Goal: Task Accomplishment & Management: Use online tool/utility

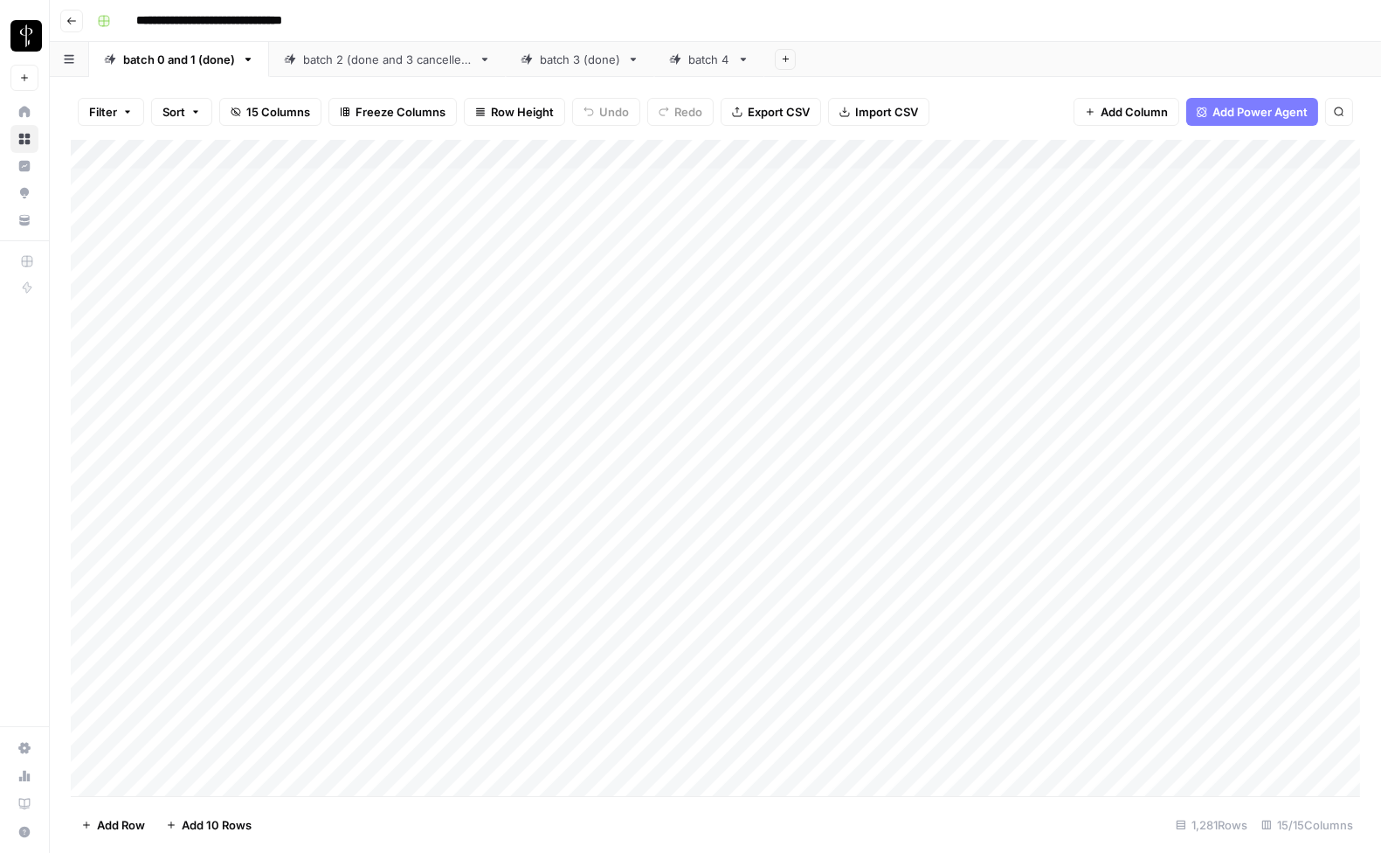
click at [66, 17] on icon "button" at bounding box center [71, 21] width 10 height 10
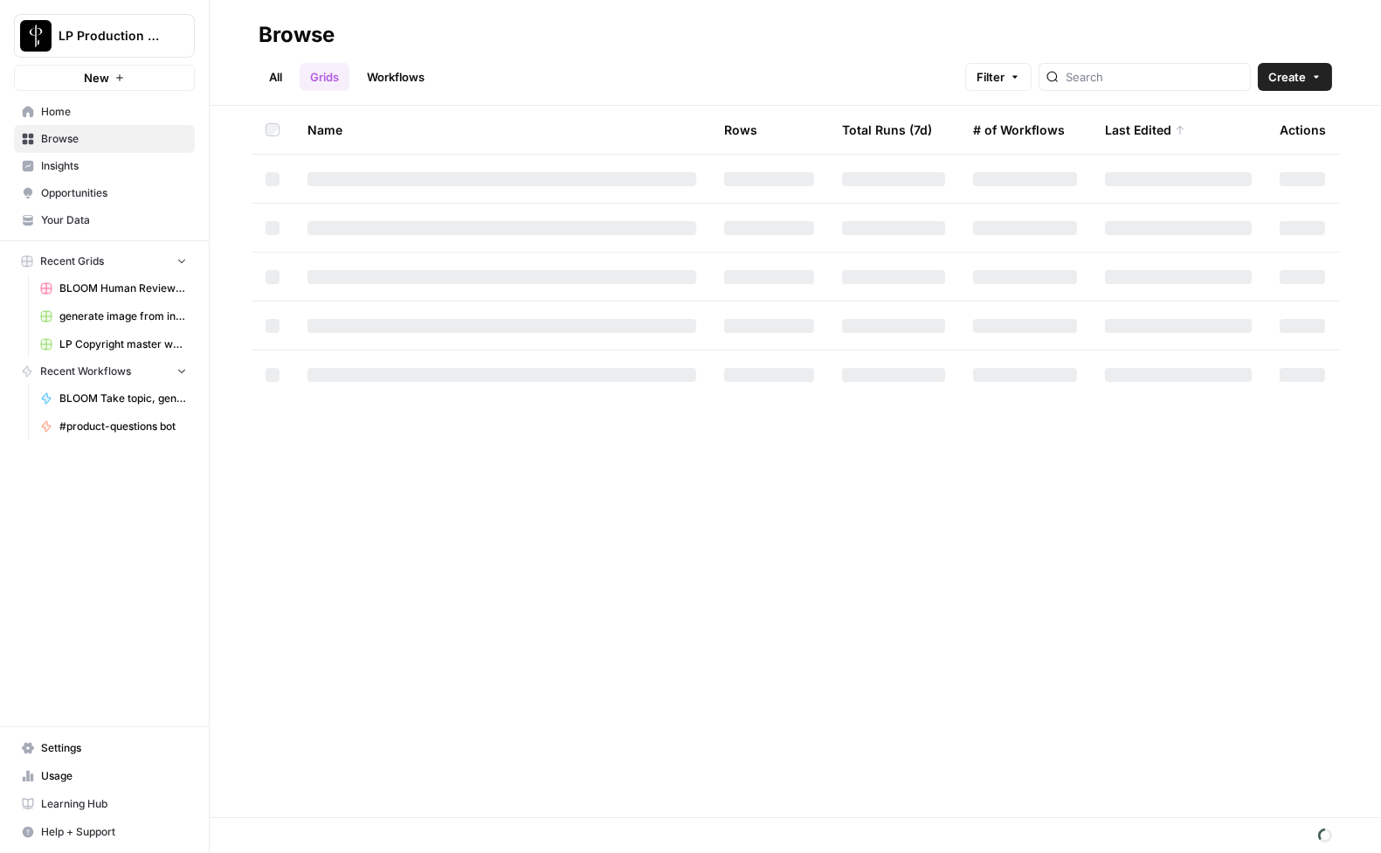
click at [376, 70] on link "Workflows" at bounding box center [395, 77] width 79 height 28
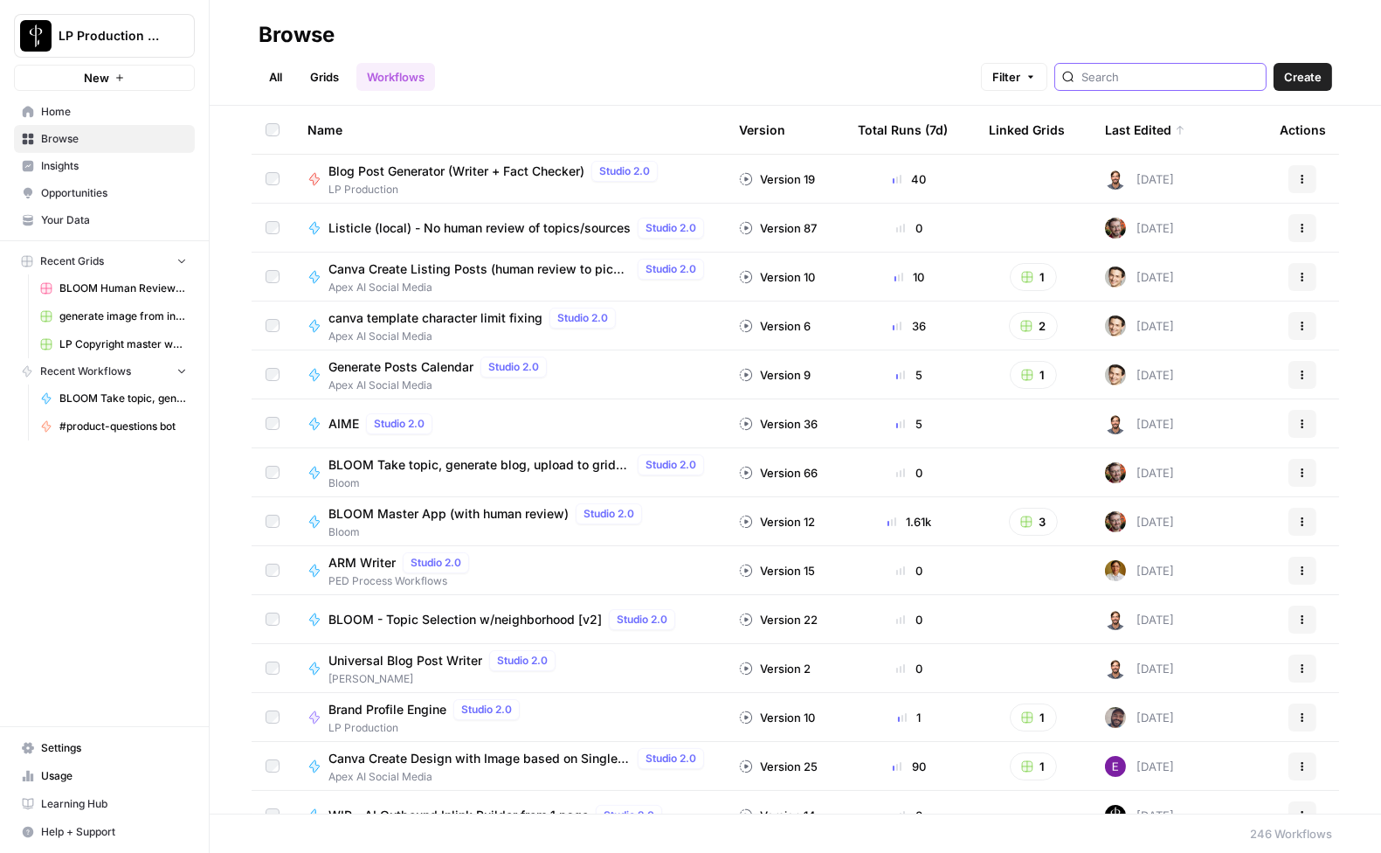
click at [1163, 74] on input "search" at bounding box center [1169, 76] width 177 height 17
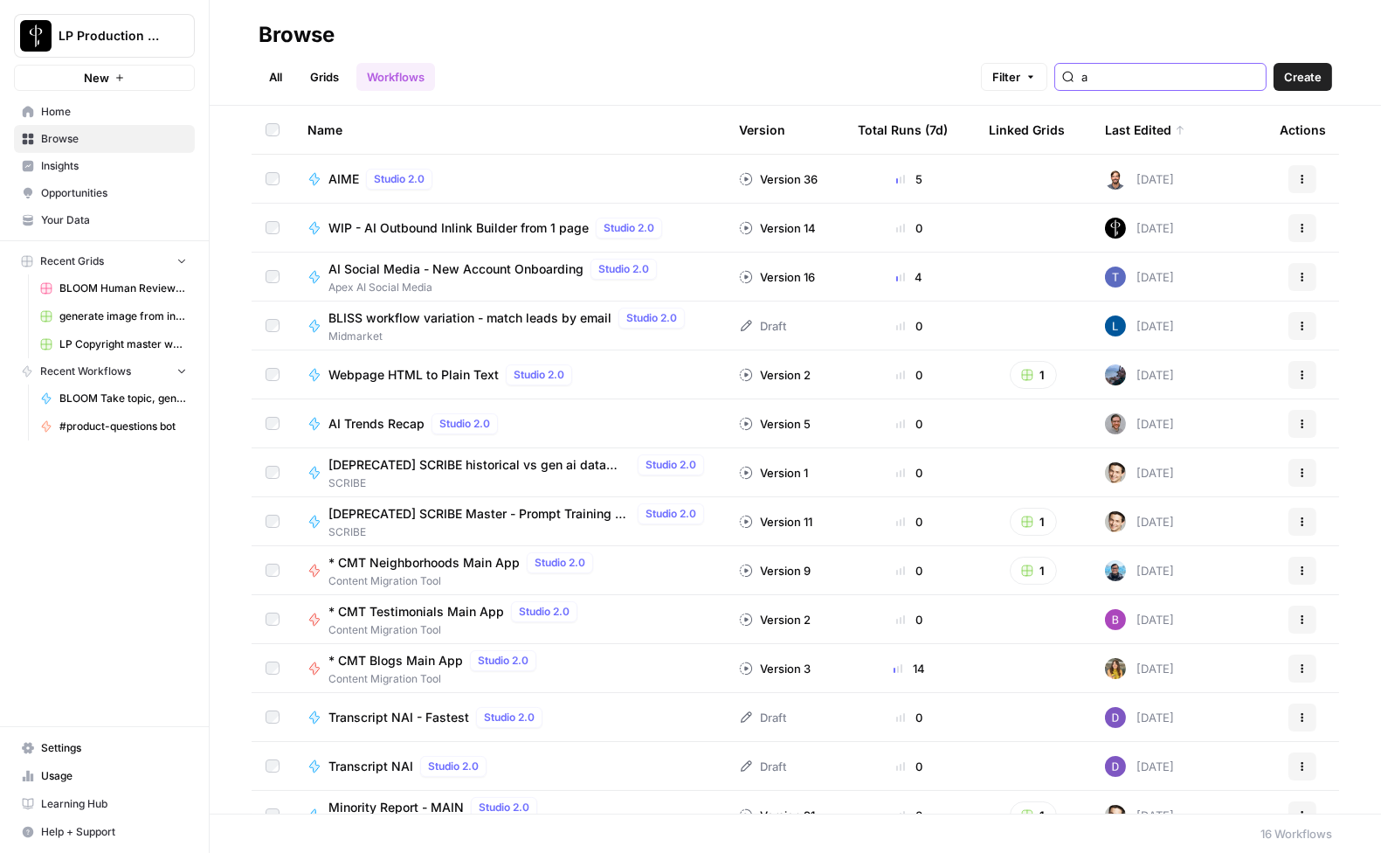
type input "a"
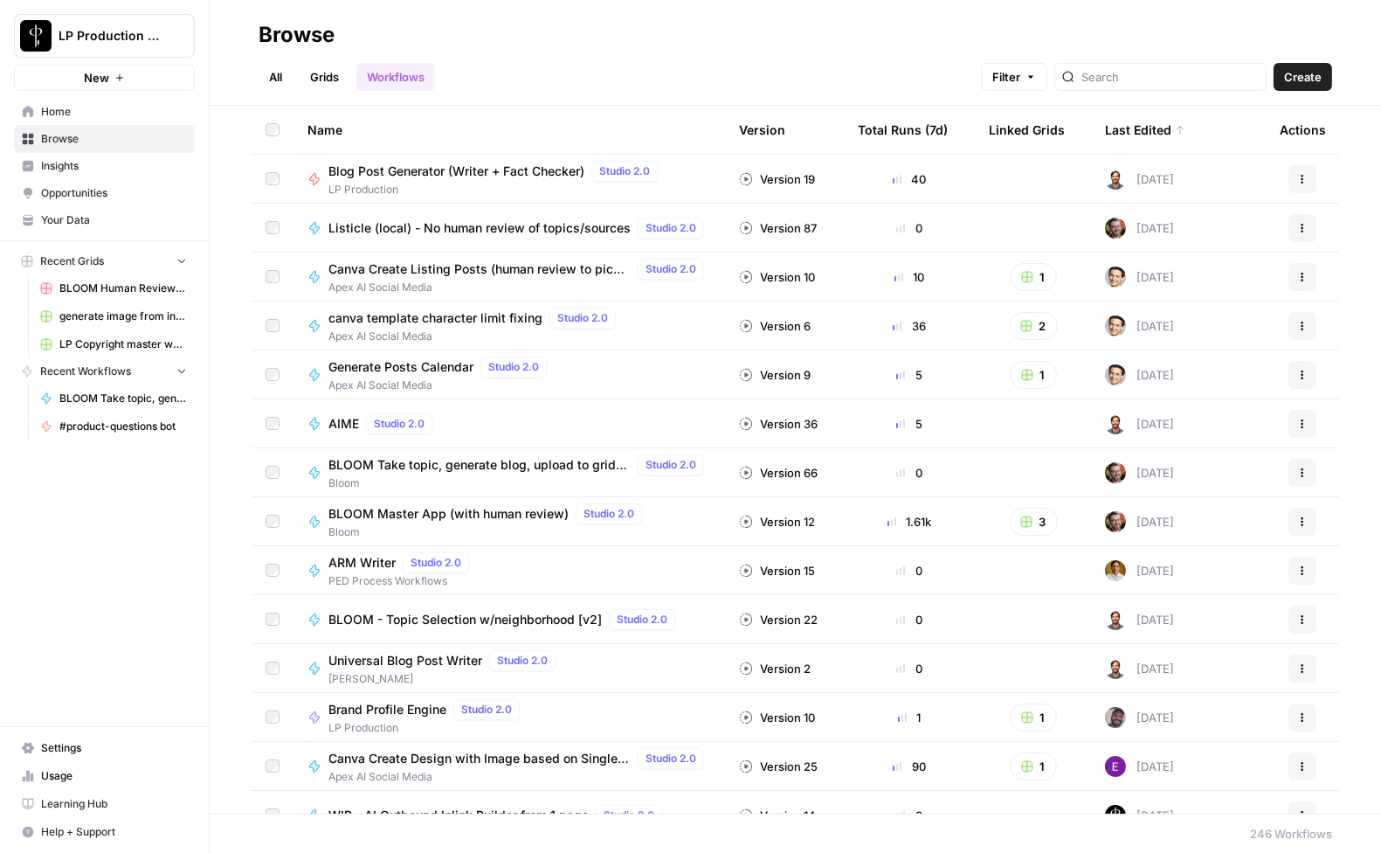
click at [886, 130] on div "Total Runs (7d)" at bounding box center [903, 130] width 90 height 48
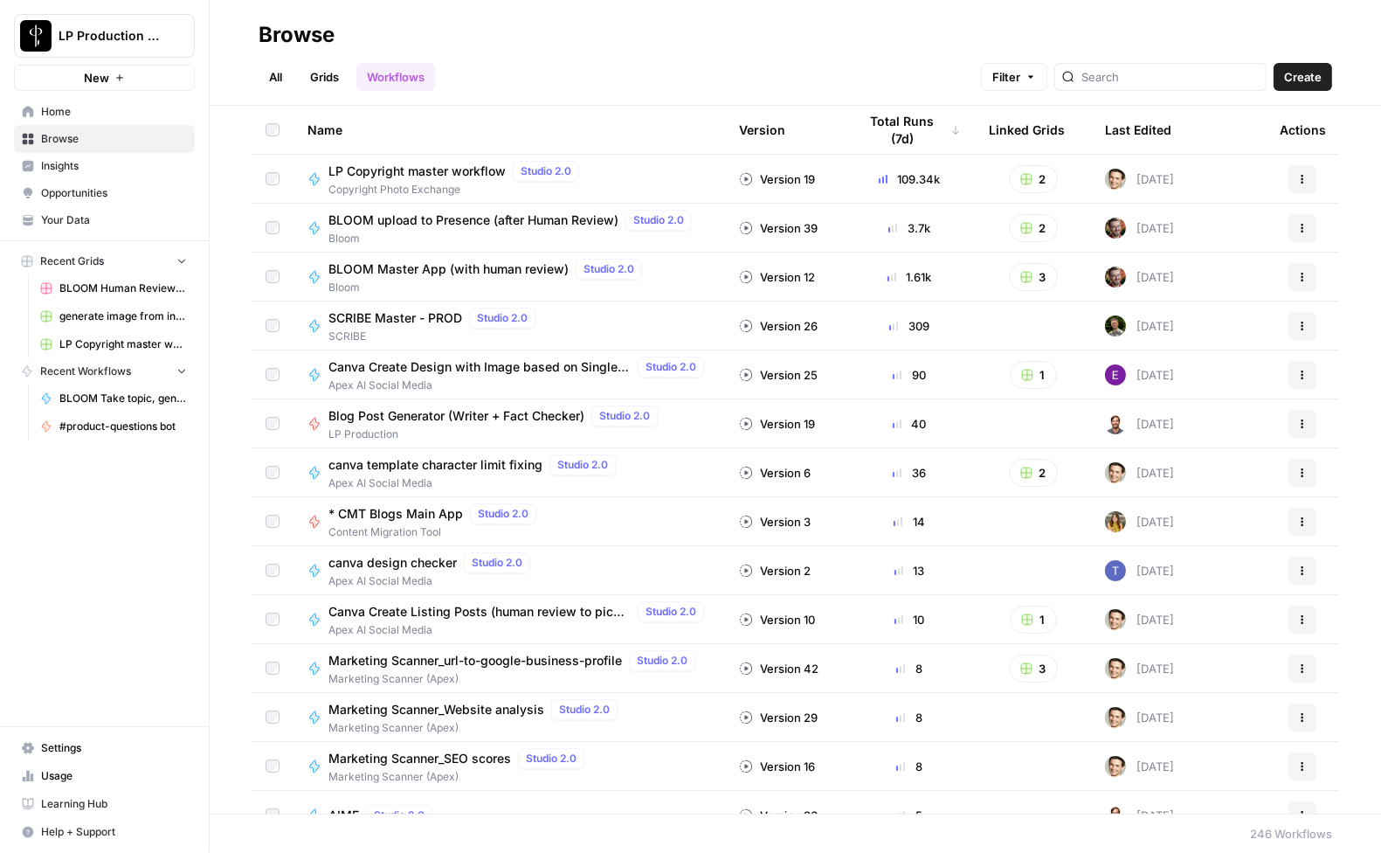
click at [1263, 169] on td "21 days ago" at bounding box center [1178, 179] width 175 height 48
click at [444, 175] on span "LP Copyright master workflow" at bounding box center [416, 170] width 177 height 17
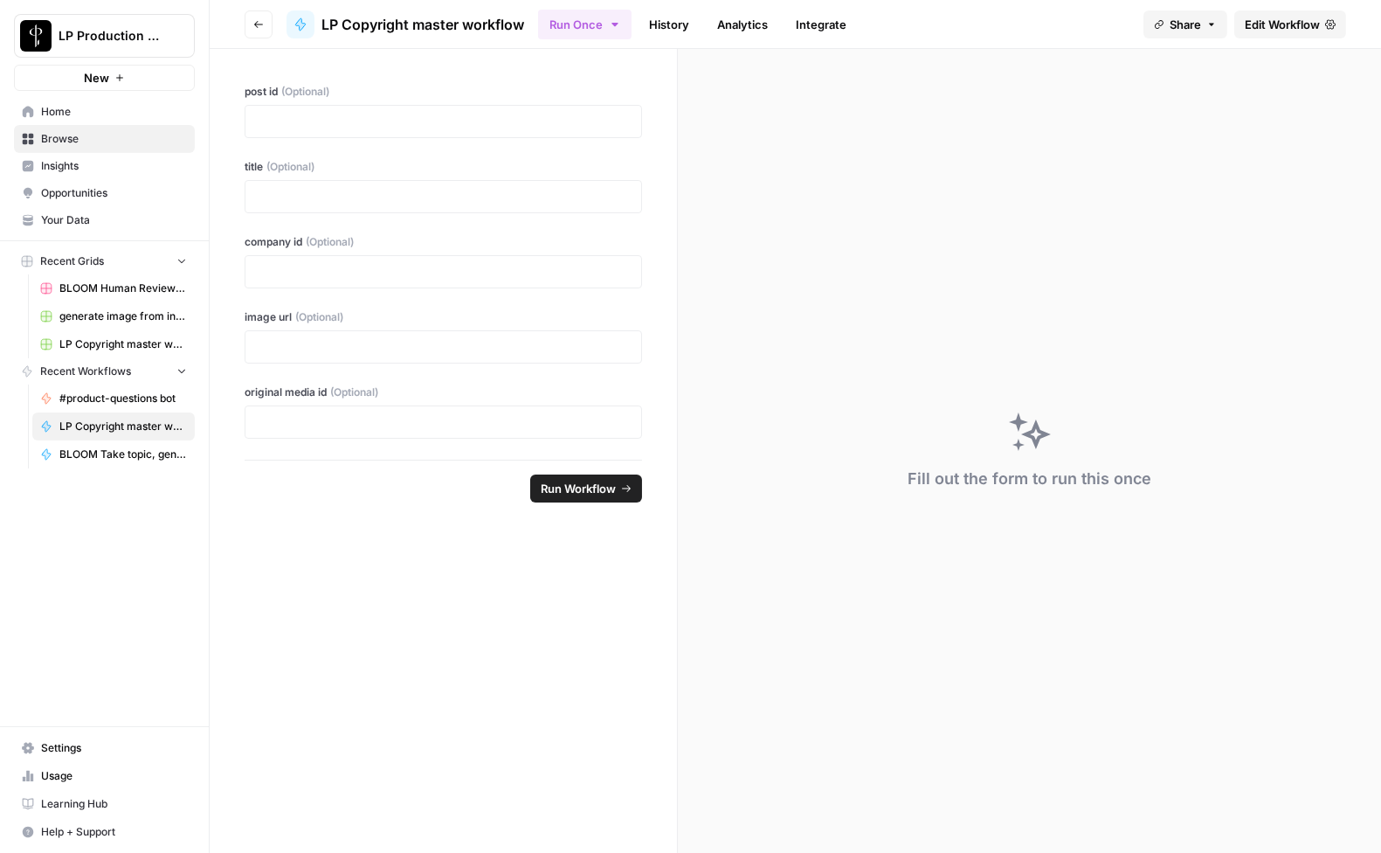
click at [1245, 26] on span "Edit Workflow" at bounding box center [1282, 24] width 75 height 17
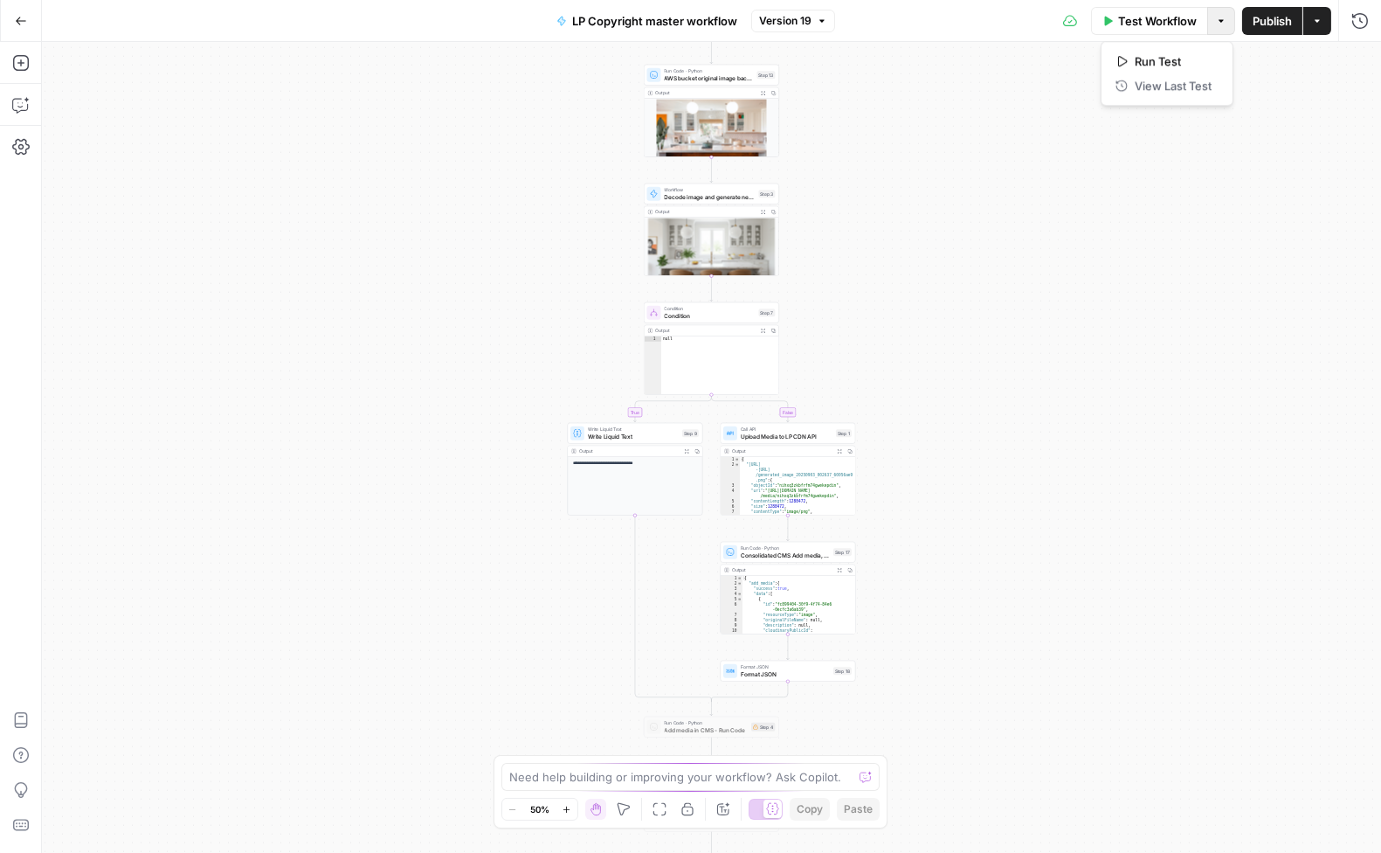
click at [1217, 18] on icon "button" at bounding box center [1221, 21] width 10 height 10
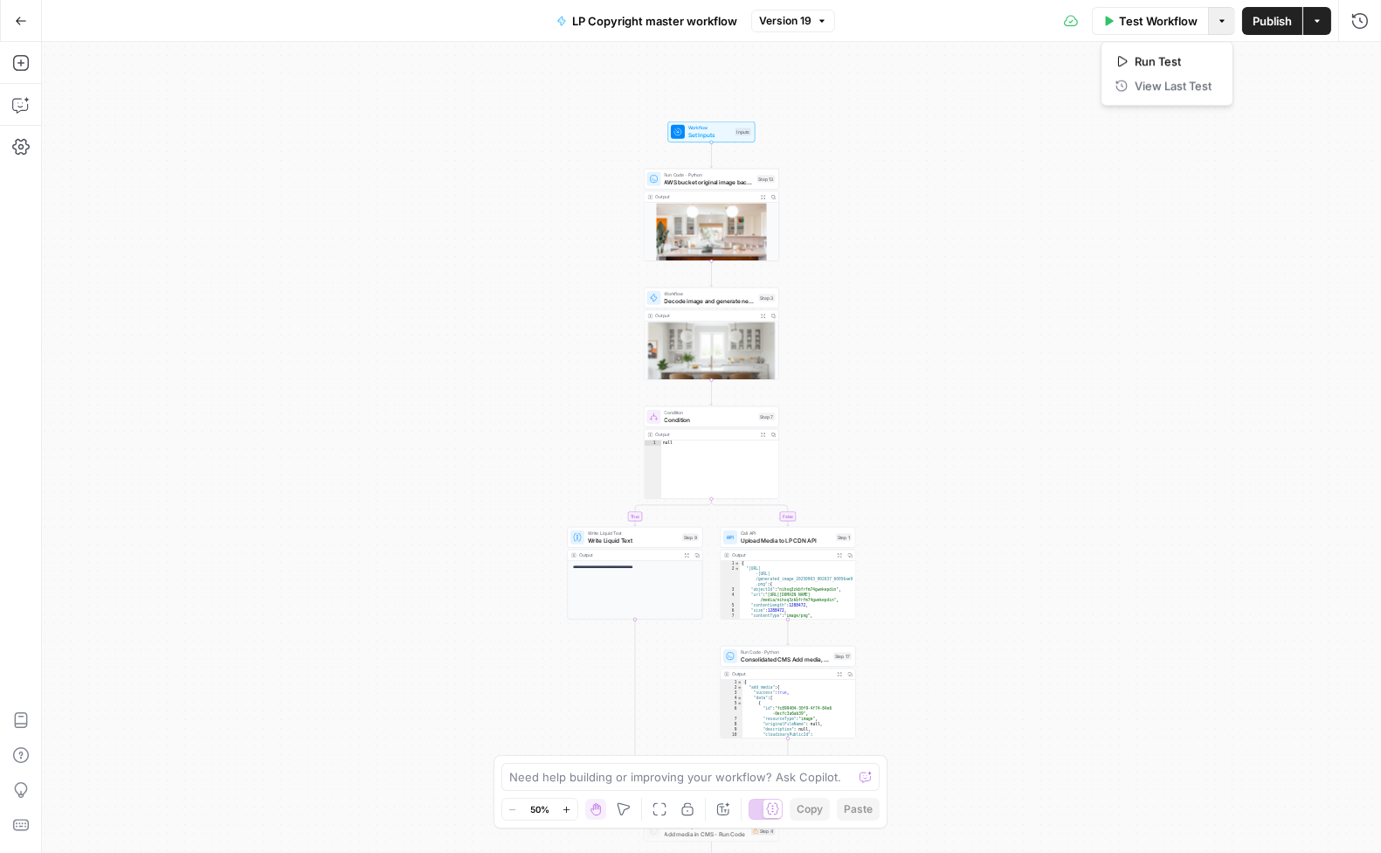
click at [609, 29] on span "LP Copyright master workflow" at bounding box center [654, 20] width 165 height 17
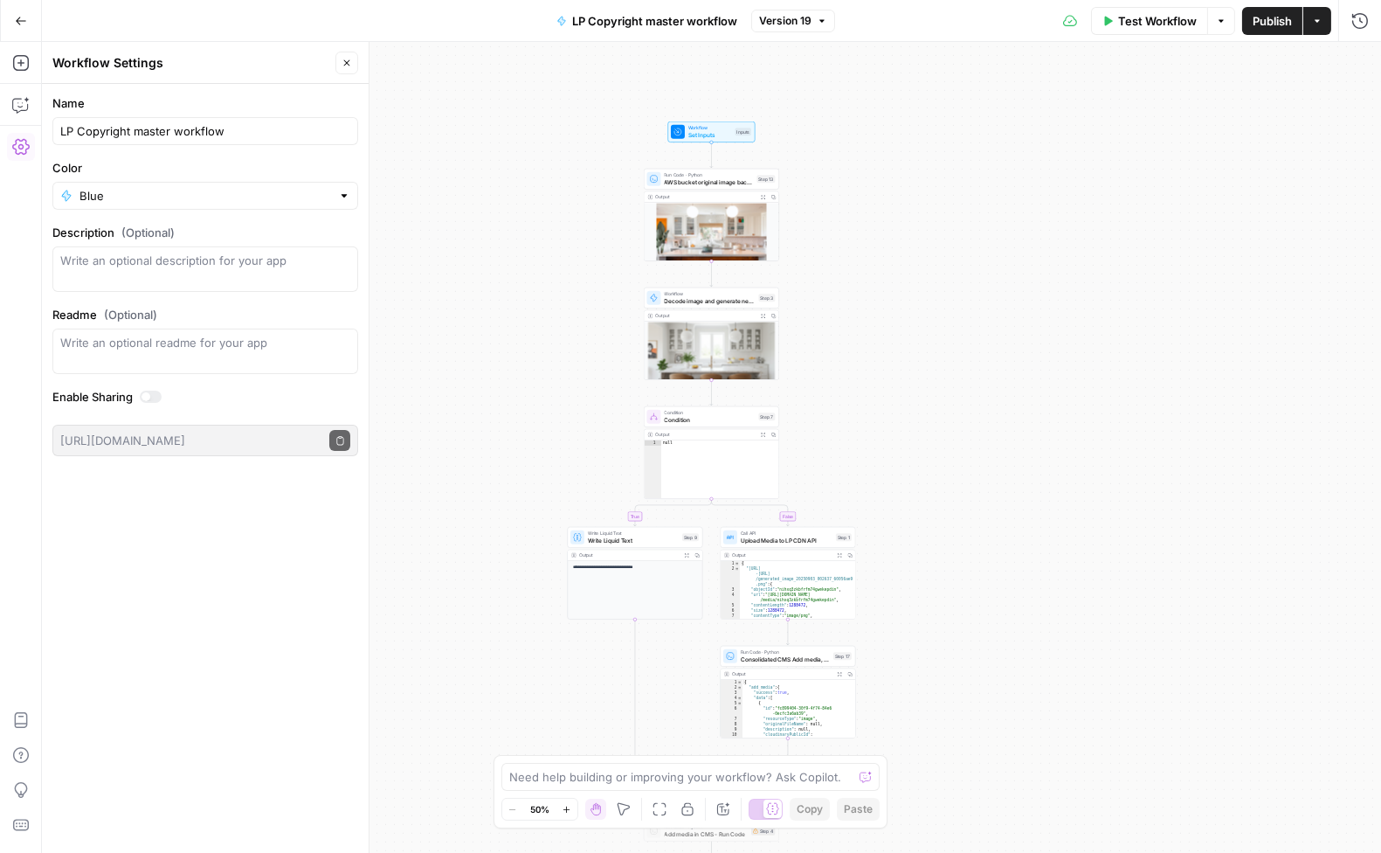
click at [1003, 542] on div "**********" at bounding box center [711, 447] width 1339 height 811
click at [1223, 24] on icon "button" at bounding box center [1221, 21] width 10 height 10
click at [1314, 18] on icon "button" at bounding box center [1317, 21] width 10 height 10
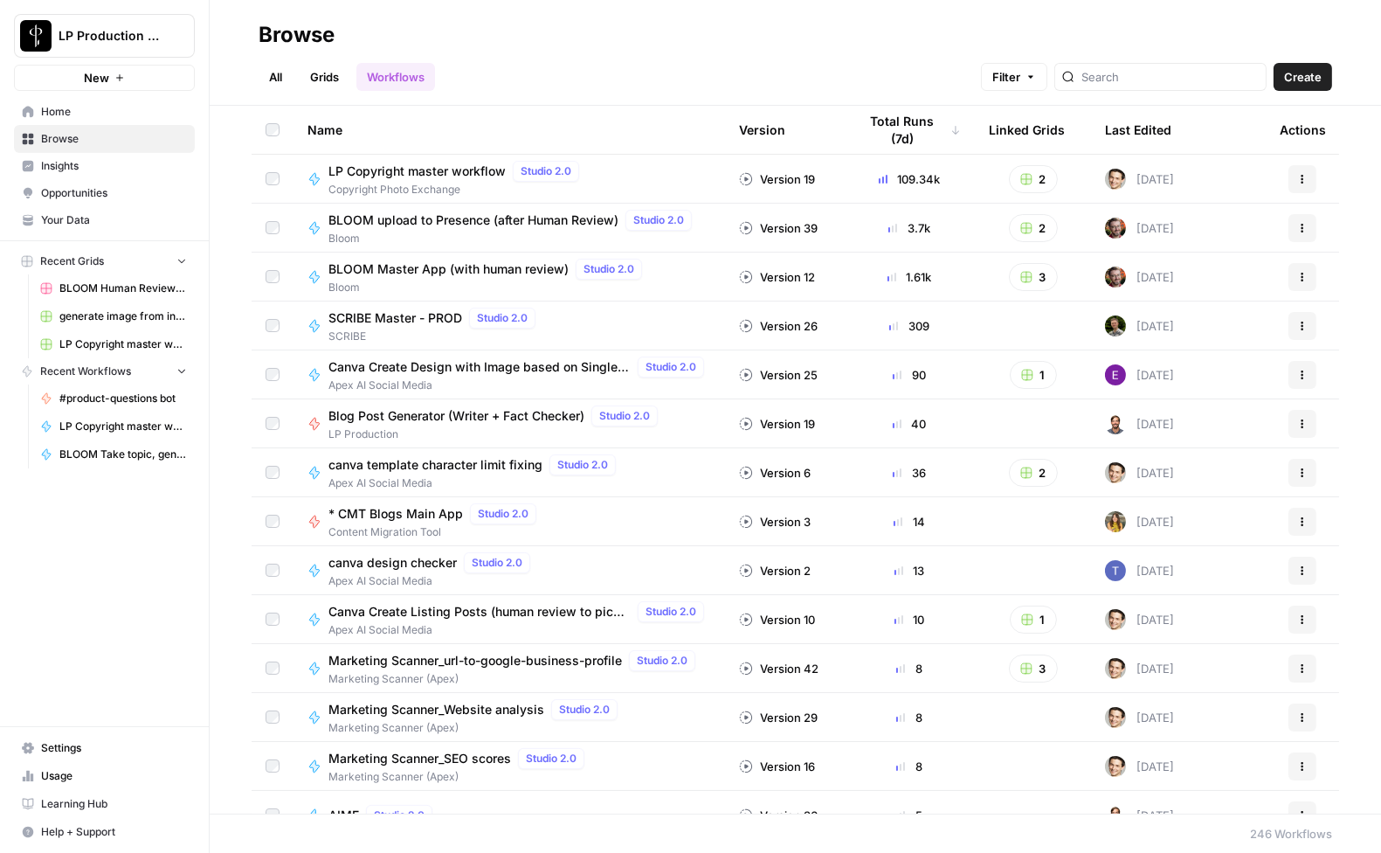
click at [1298, 174] on icon "button" at bounding box center [1302, 179] width 10 height 10
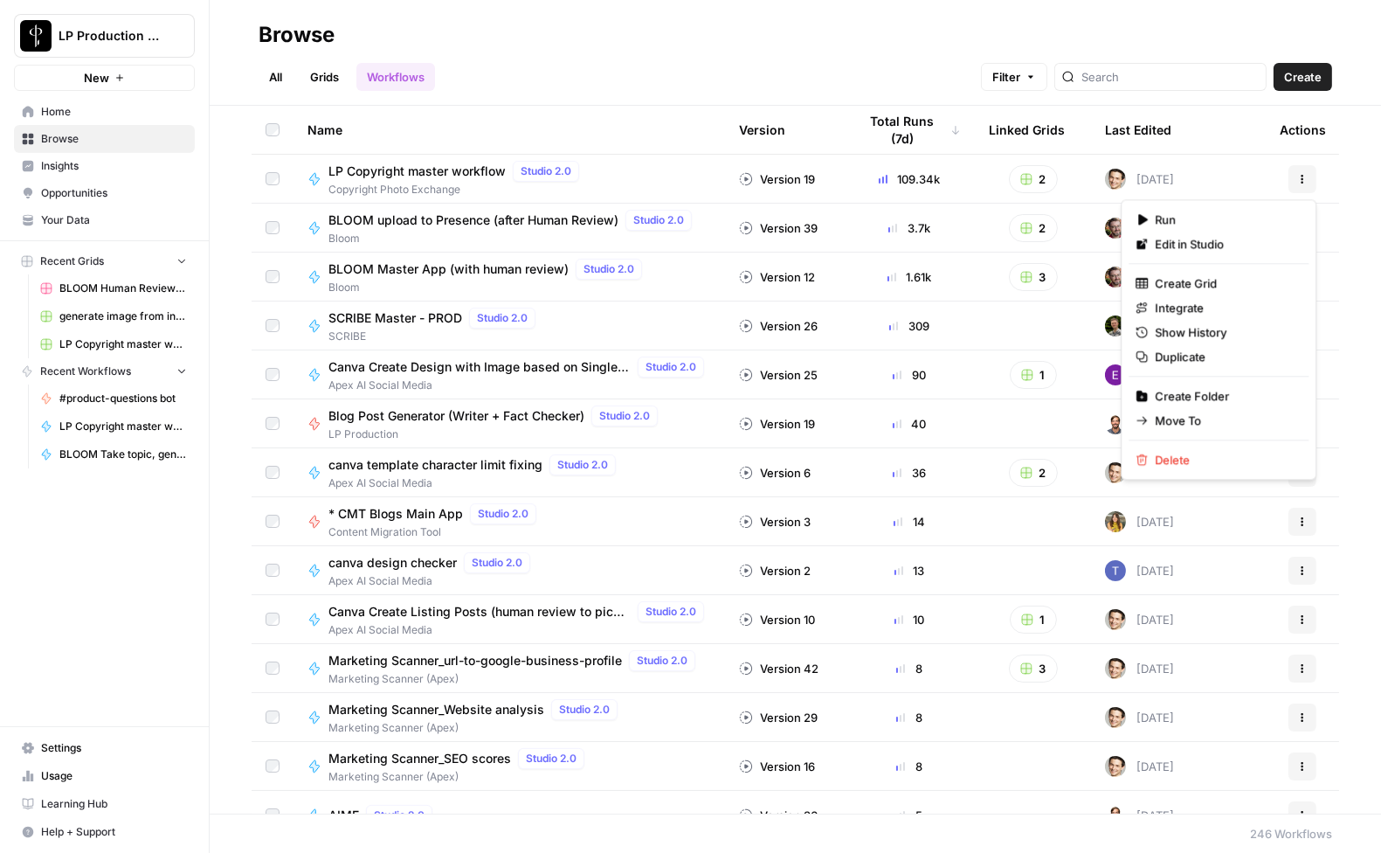
click at [433, 173] on span "LP Copyright master workflow" at bounding box center [416, 170] width 177 height 17
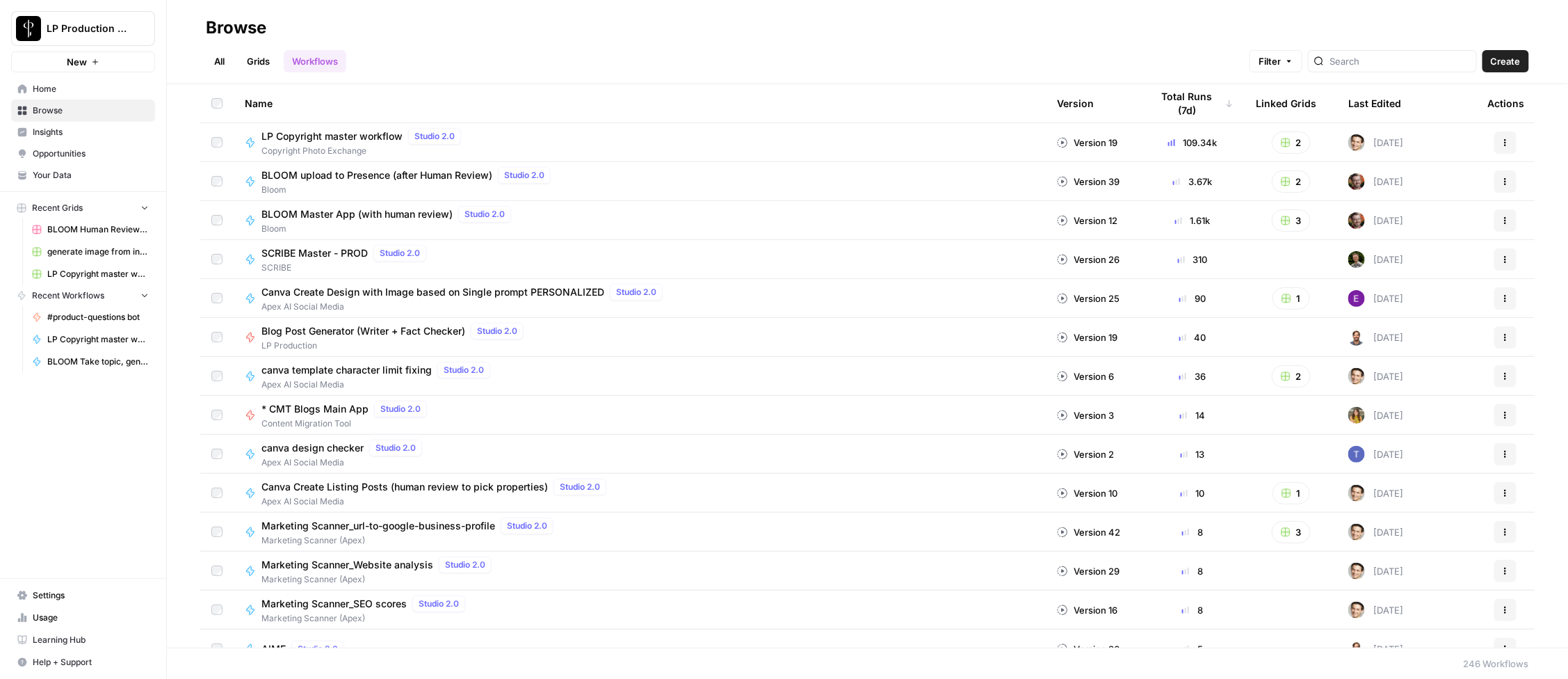
click at [1098, 139] on button "Actions" at bounding box center [1505, 142] width 22 height 22
click at [305, 138] on span "LP Copyright master workflow" at bounding box center [331, 135] width 141 height 14
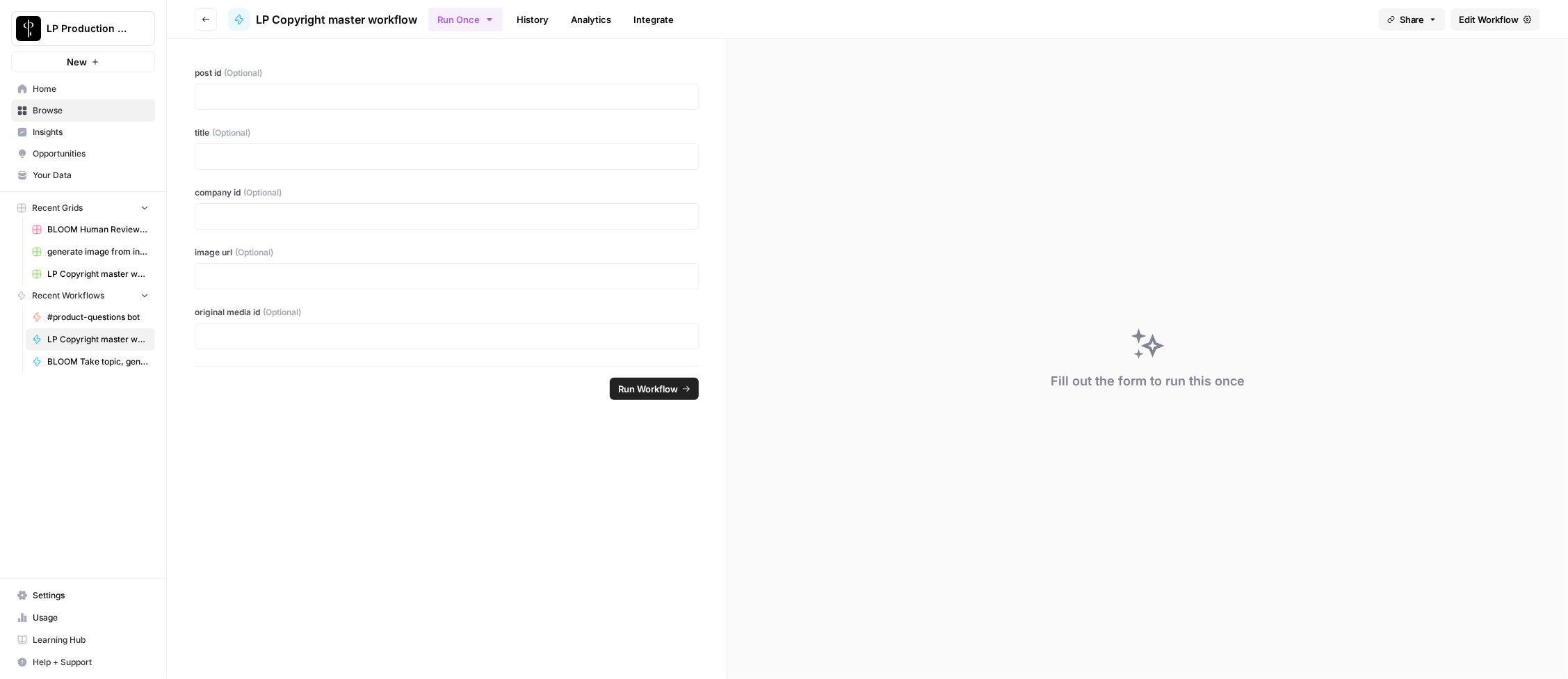
click at [709, 19] on div "Run Once History Analytics Integrate" at bounding box center [898, 19] width 939 height 27
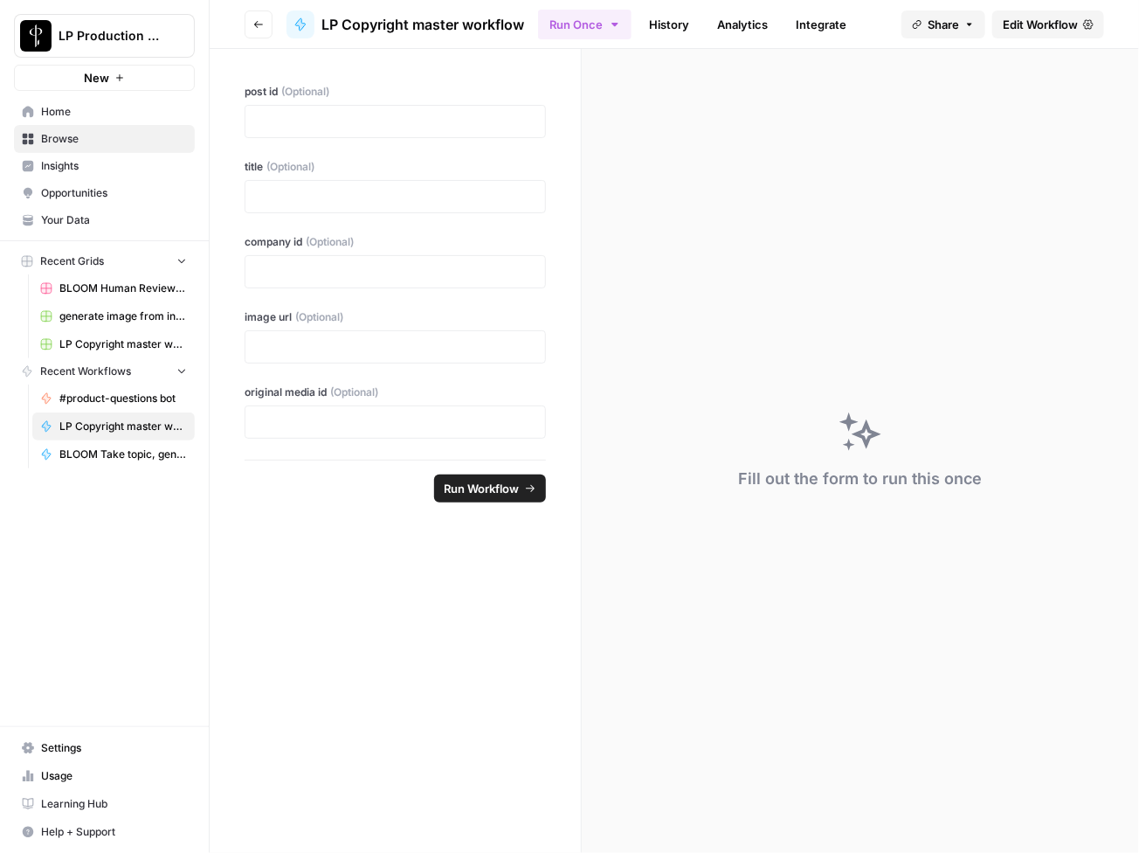
click at [1040, 22] on span "Edit Workflow" at bounding box center [1040, 24] width 75 height 17
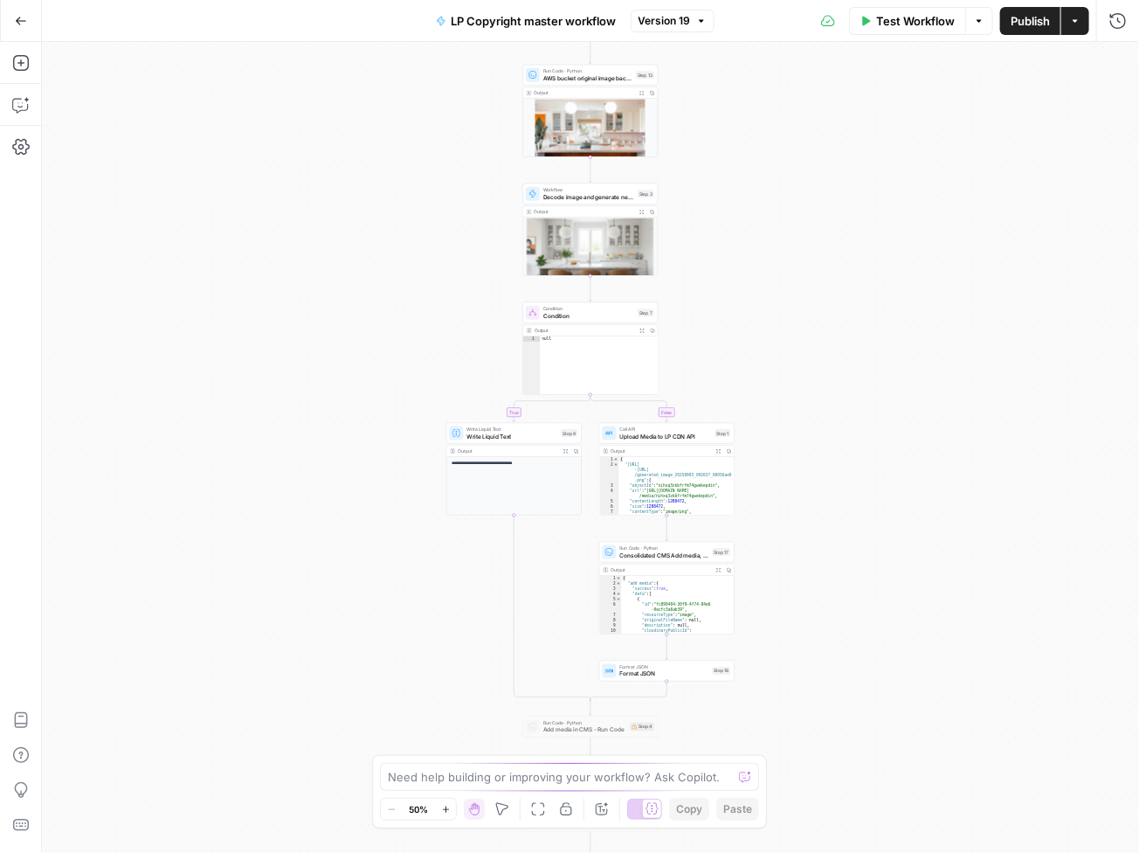
click at [661, 18] on span "Version 19" at bounding box center [665, 21] width 52 height 16
click at [432, 144] on div "**********" at bounding box center [590, 447] width 1097 height 811
click at [1078, 13] on button "Actions" at bounding box center [1075, 21] width 28 height 28
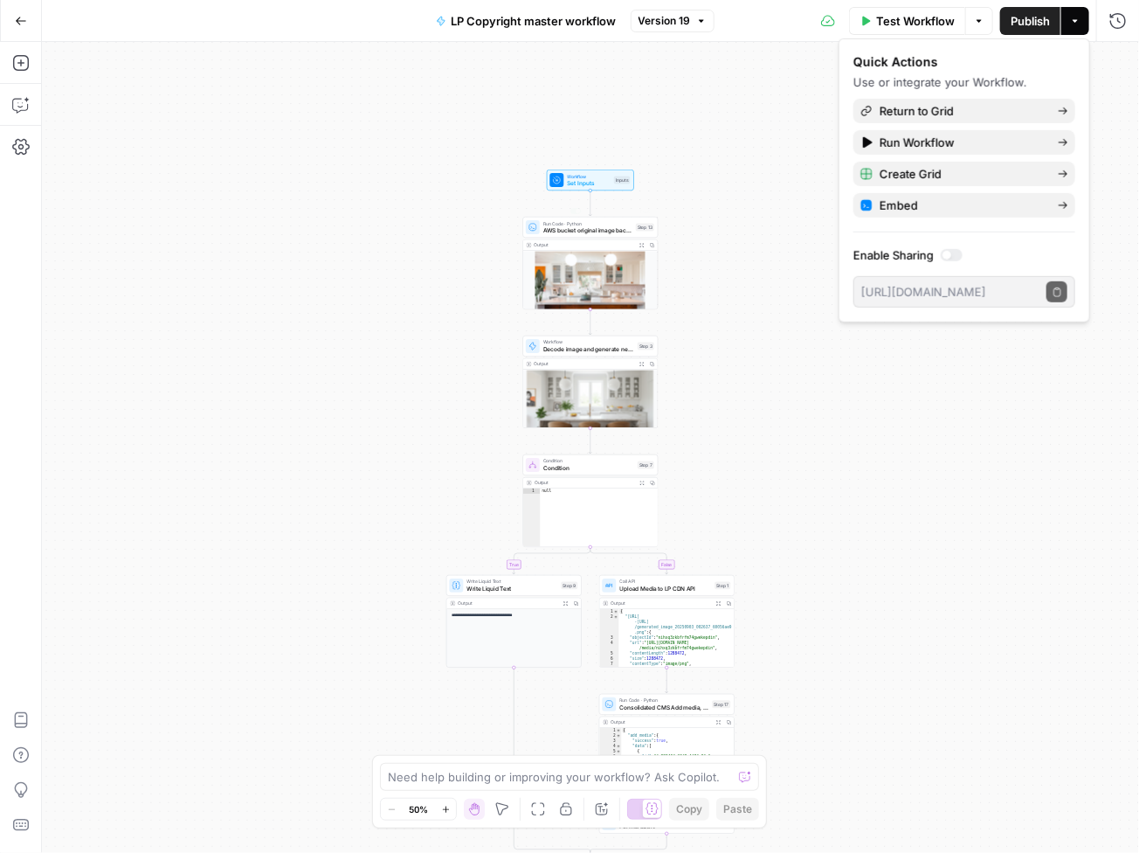
click at [698, 100] on div "**********" at bounding box center [590, 447] width 1097 height 811
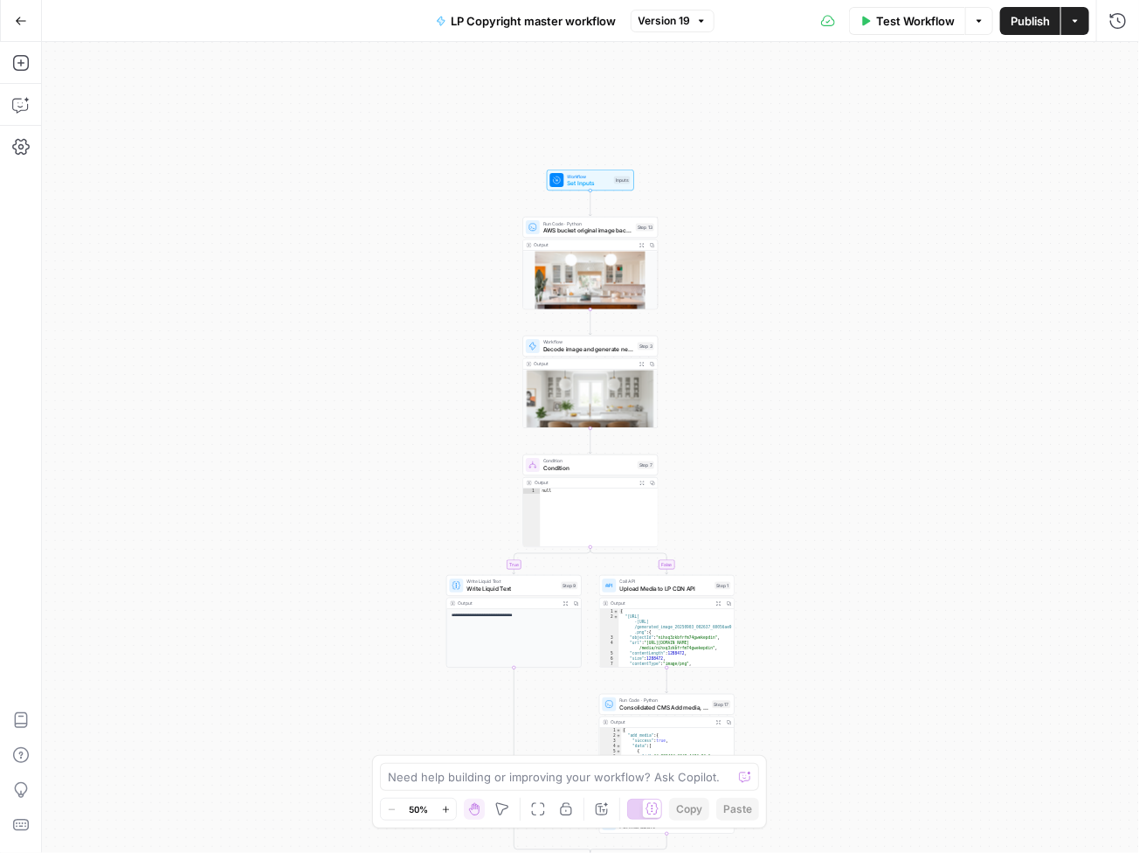
click at [1084, 25] on button "Actions" at bounding box center [1075, 21] width 28 height 28
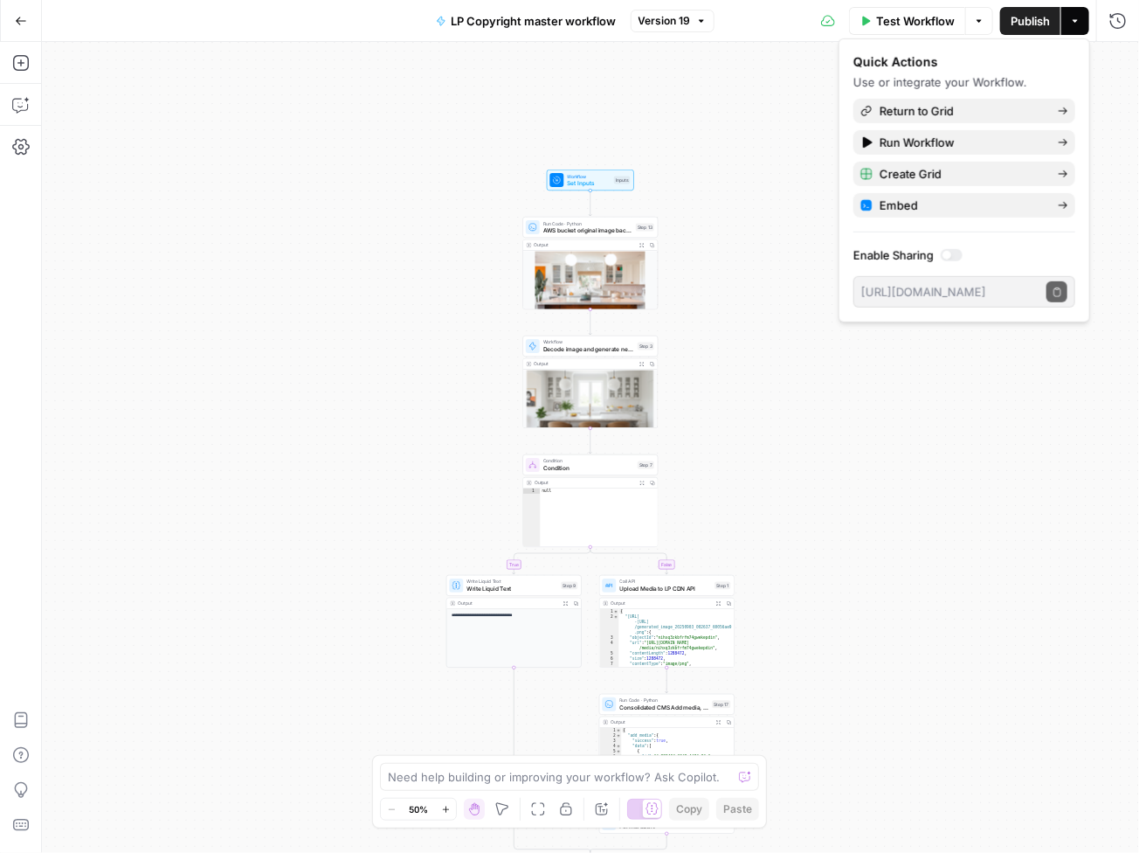
click at [1084, 25] on button "Actions" at bounding box center [1075, 21] width 28 height 28
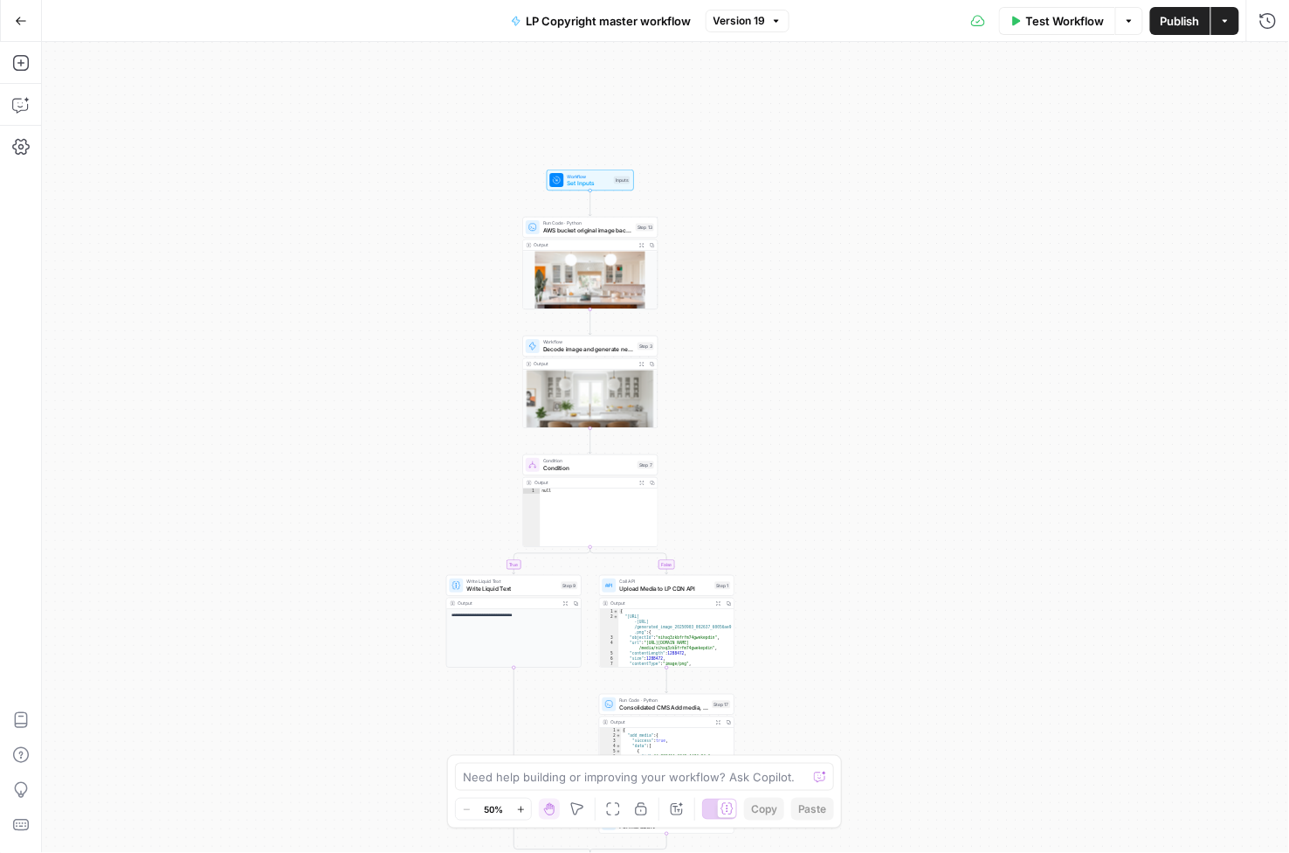
click at [12, 23] on button "Go Back" at bounding box center [20, 20] width 31 height 31
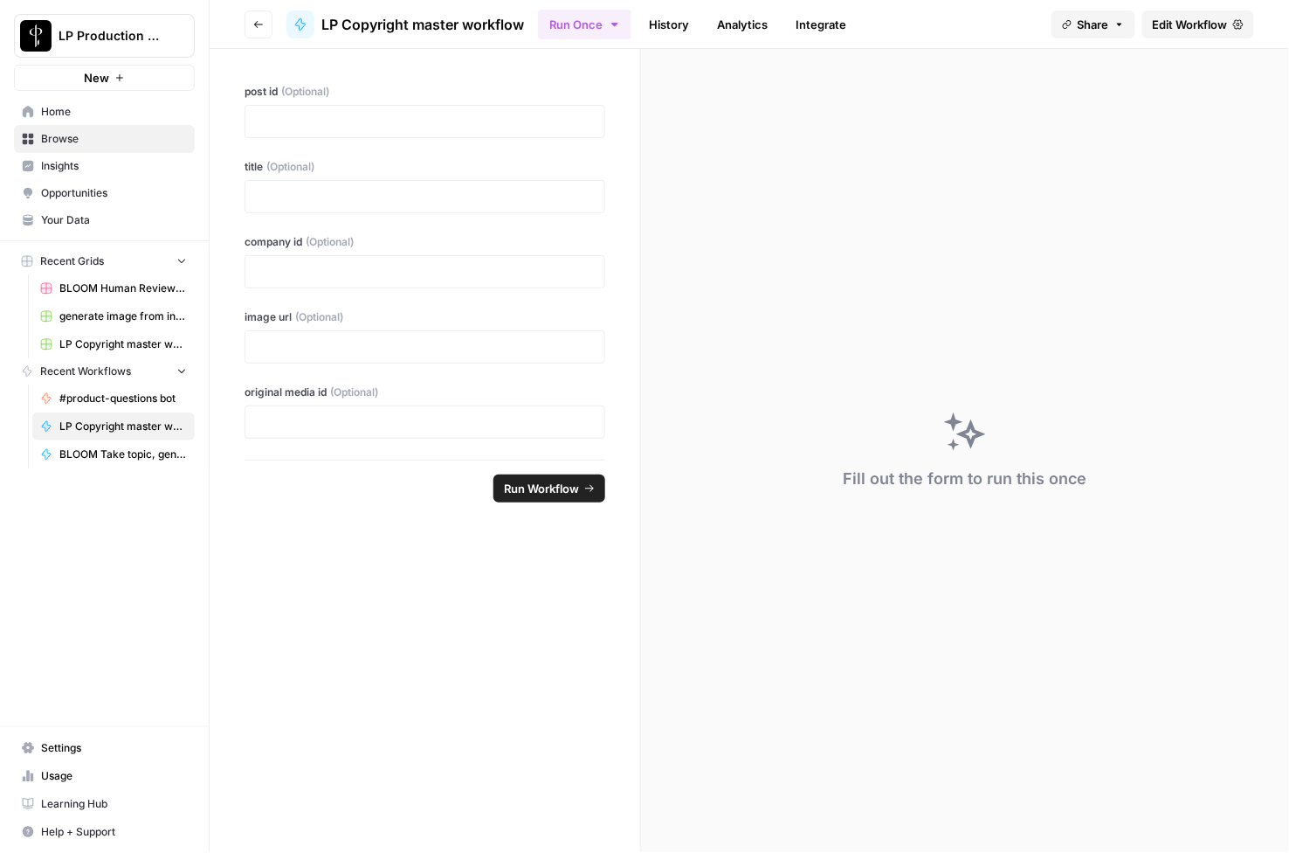
click at [104, 214] on span "Your Data" at bounding box center [114, 220] width 146 height 16
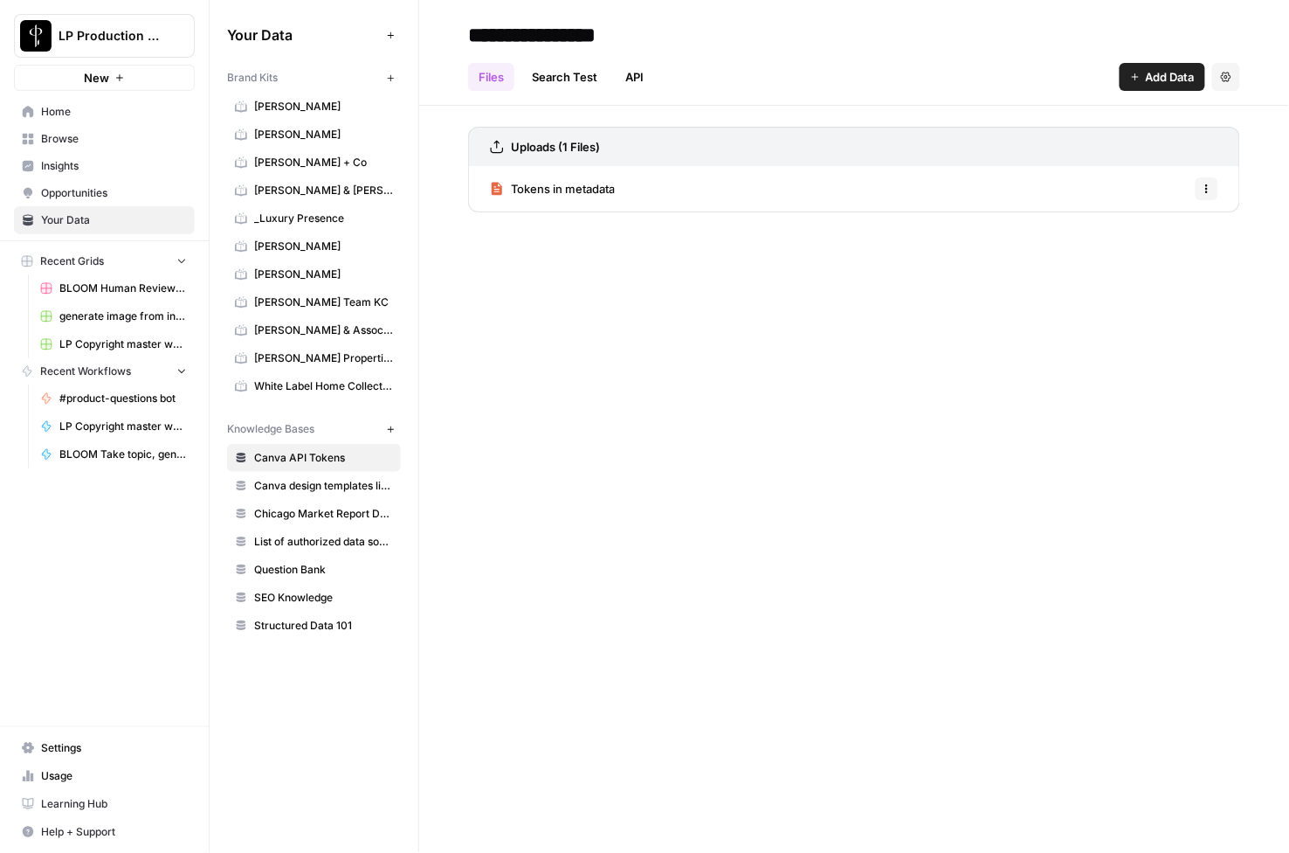
click at [87, 113] on span "Home" at bounding box center [114, 112] width 146 height 16
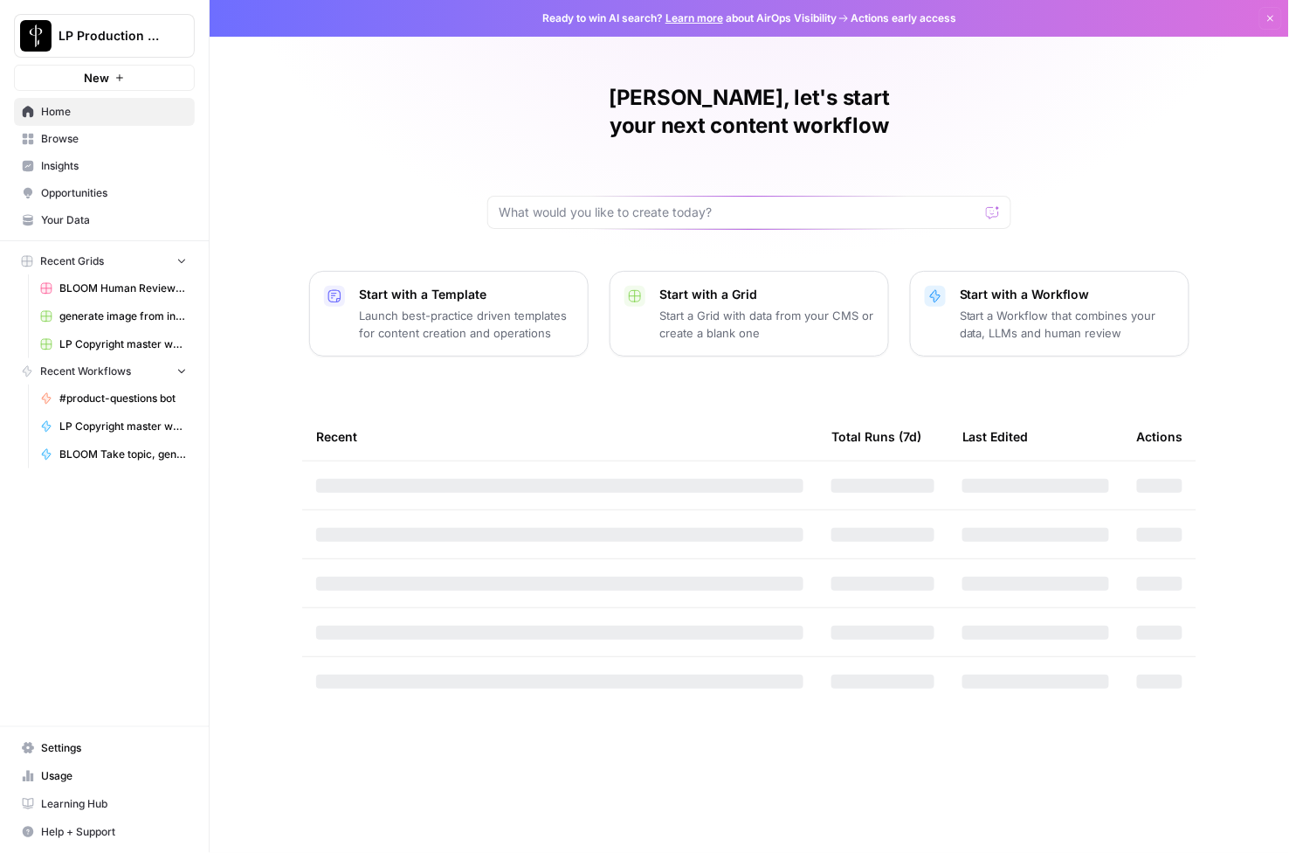
click at [494, 412] on div "Recent" at bounding box center [559, 436] width 487 height 48
click at [446, 510] on td at bounding box center [559, 534] width 515 height 48
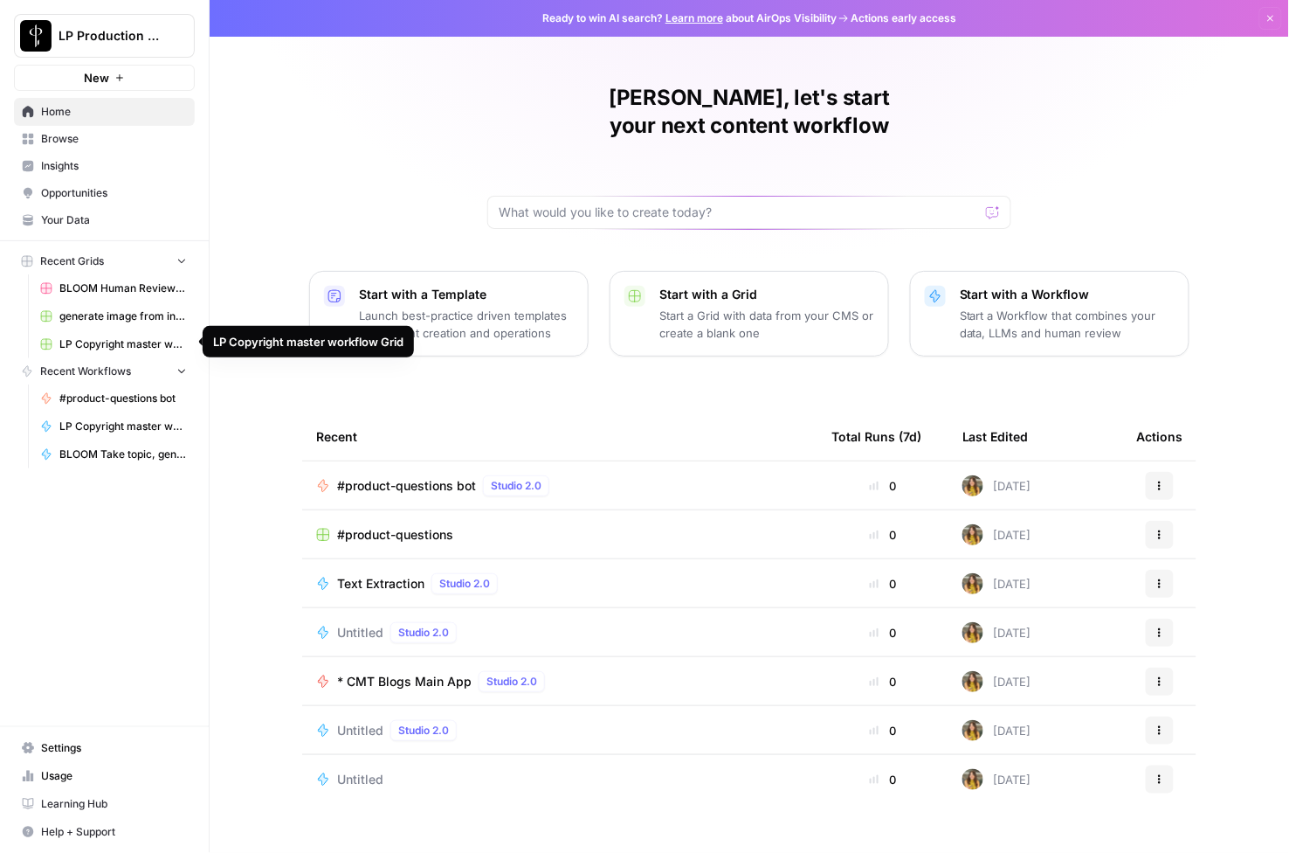
click at [131, 337] on span "LP Copyright master workflow Grid" at bounding box center [123, 344] width 128 height 16
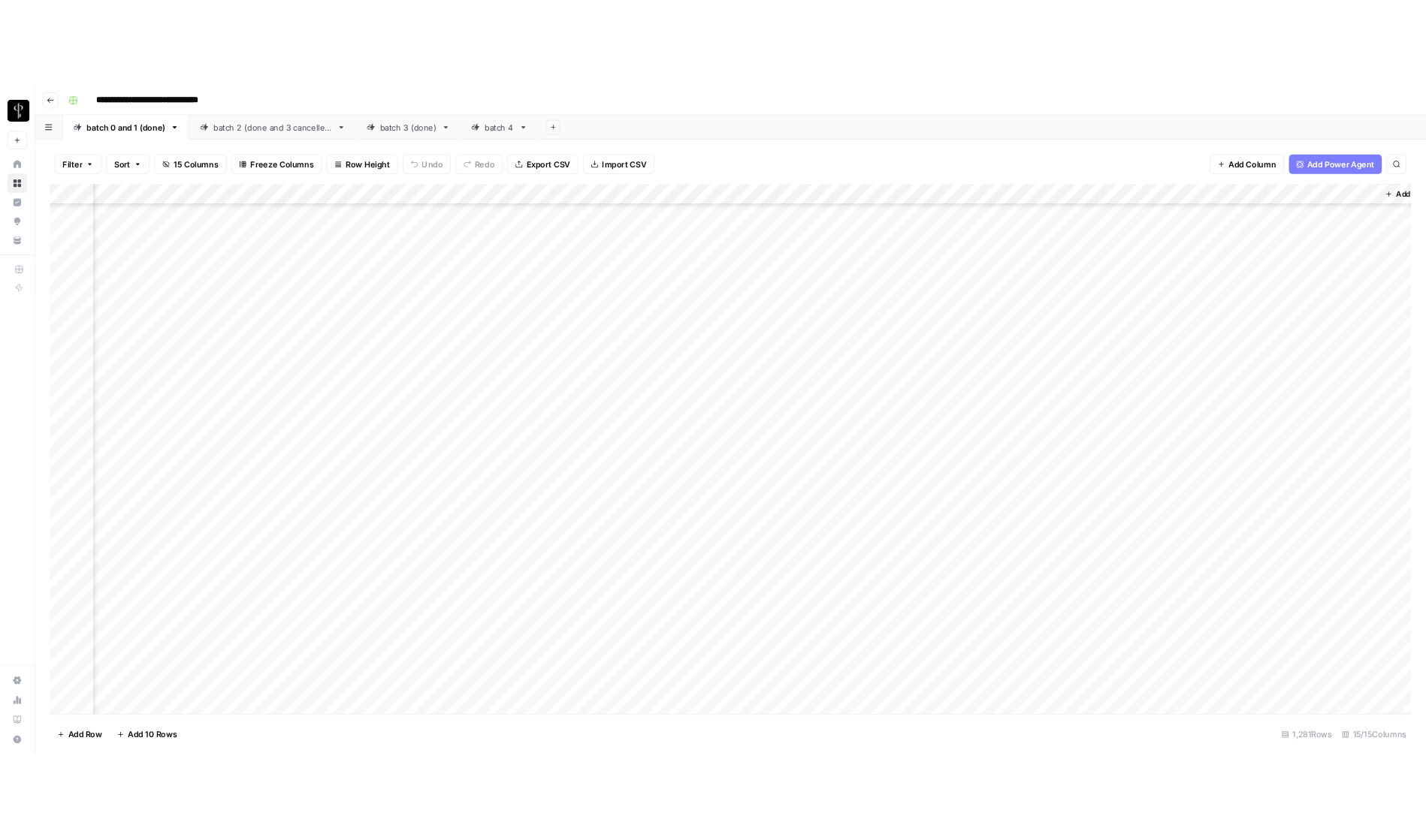
scroll to position [690, 598]
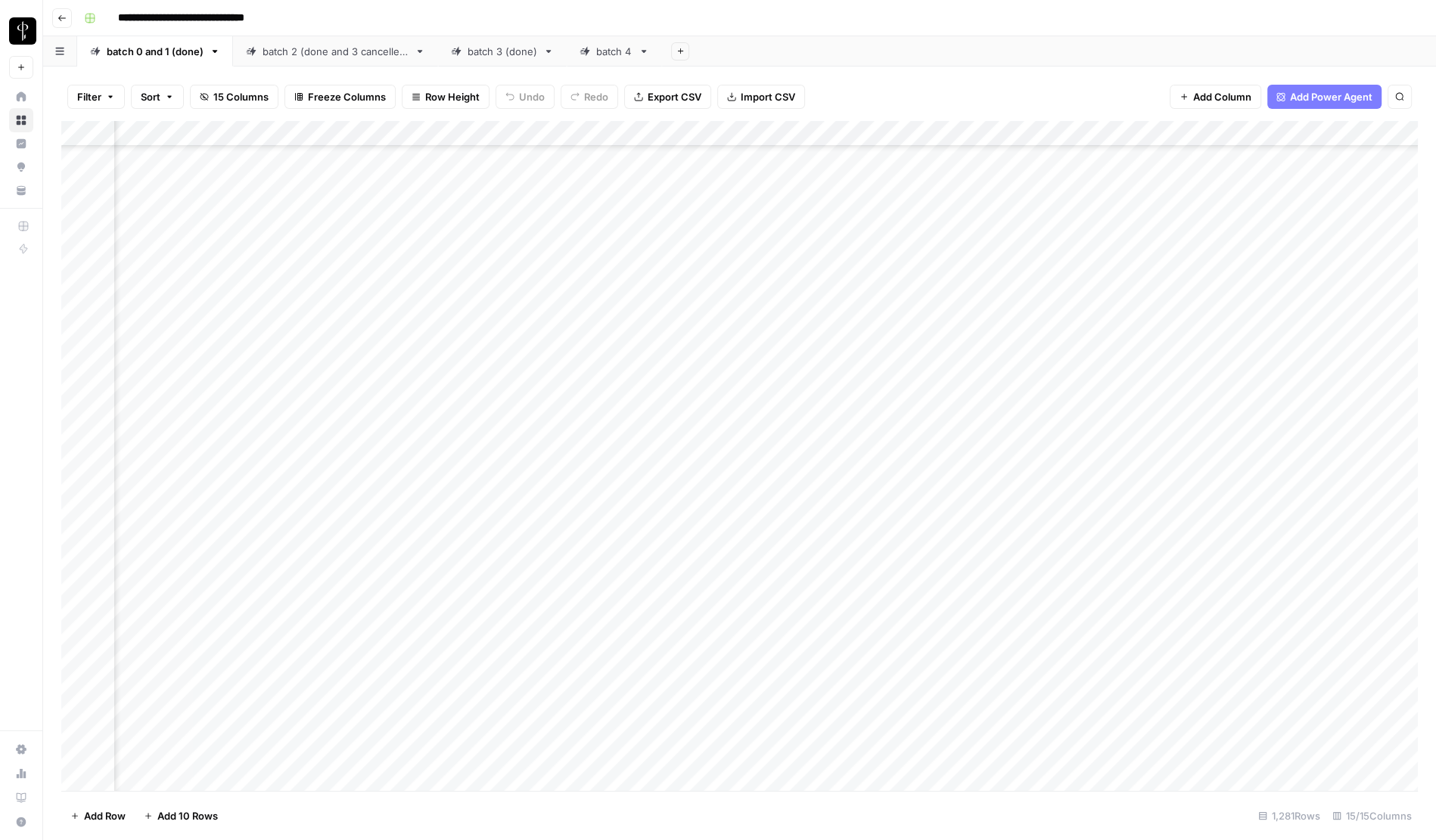
click at [301, 56] on div "batch 2 (done and 3 cancelled)" at bounding box center [335, 51] width 146 height 15
click at [489, 55] on div "batch 3 (done)" at bounding box center [502, 51] width 69 height 15
click at [619, 57] on div "batch 4" at bounding box center [614, 51] width 36 height 15
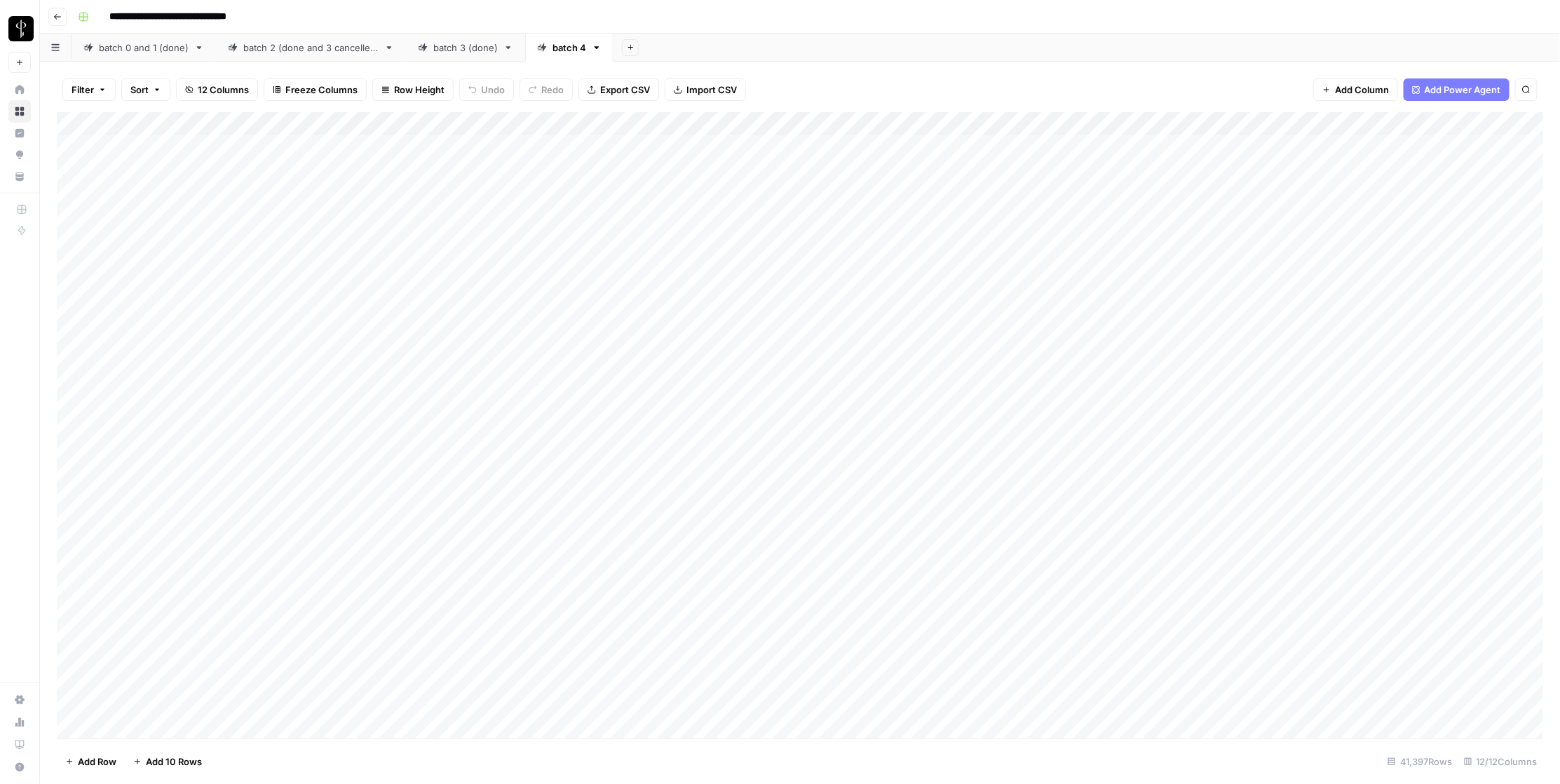
click at [141, 51] on div "batch 0 and 1 (done)" at bounding box center [144, 47] width 90 height 14
drag, startPoint x: 459, startPoint y: 119, endPoint x: 565, endPoint y: 124, distance: 106.1
click at [565, 124] on div "Add Column" at bounding box center [800, 425] width 1487 height 627
click at [601, 92] on span "Export CSV" at bounding box center [625, 89] width 50 height 14
click at [303, 55] on link "batch 2 (done and 3 cancelled)" at bounding box center [311, 47] width 190 height 28
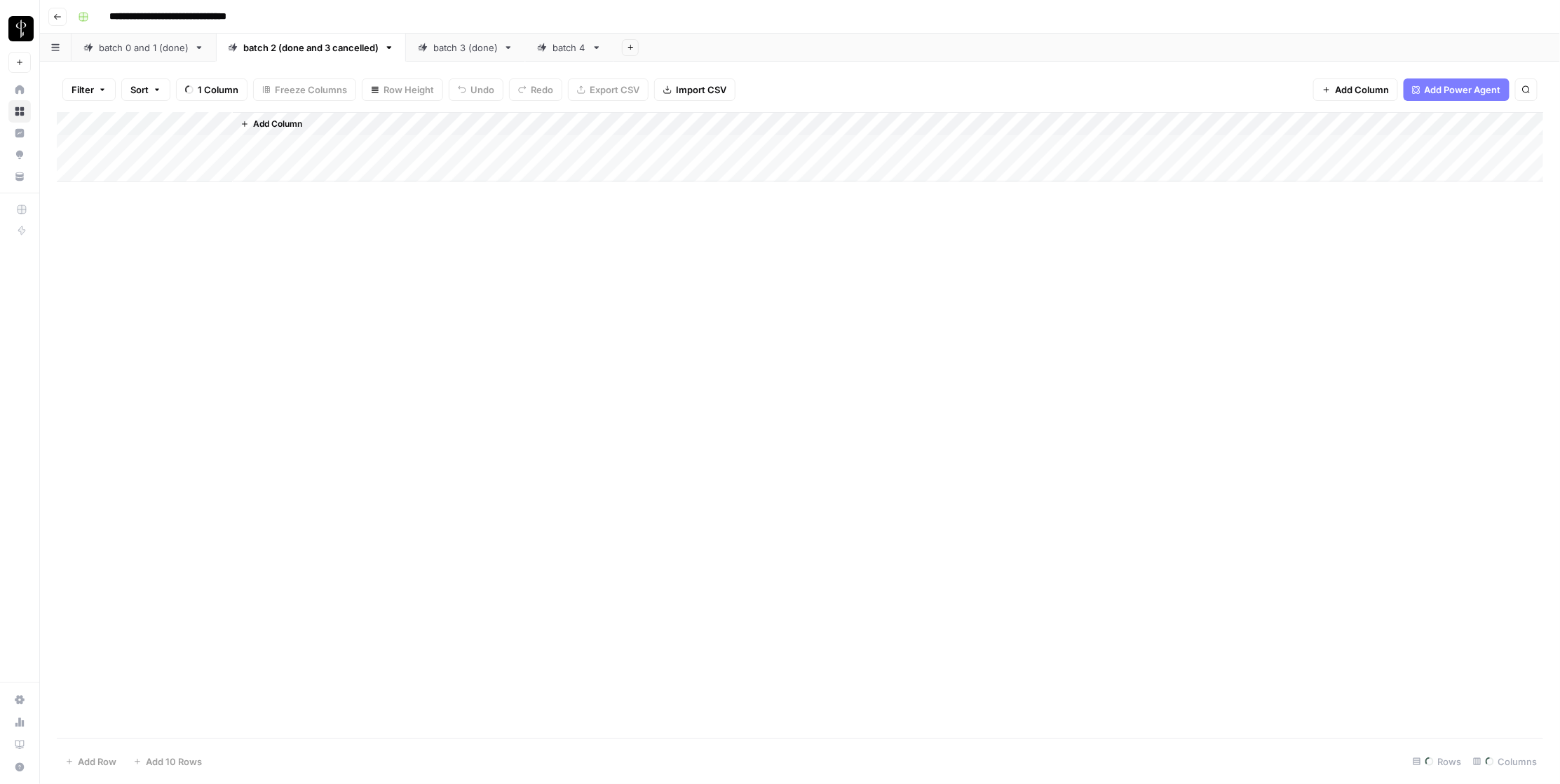
click at [159, 52] on div "batch 0 and 1 (done)" at bounding box center [144, 47] width 90 height 14
click at [304, 51] on div "batch 2 (done and 3 cancelled)" at bounding box center [311, 47] width 136 height 14
click at [660, 91] on span "Export CSV" at bounding box center [648, 90] width 50 height 14
click at [453, 50] on div "batch 3 (done)" at bounding box center [465, 47] width 64 height 14
click at [635, 97] on button "Export CSV" at bounding box center [619, 90] width 80 height 22
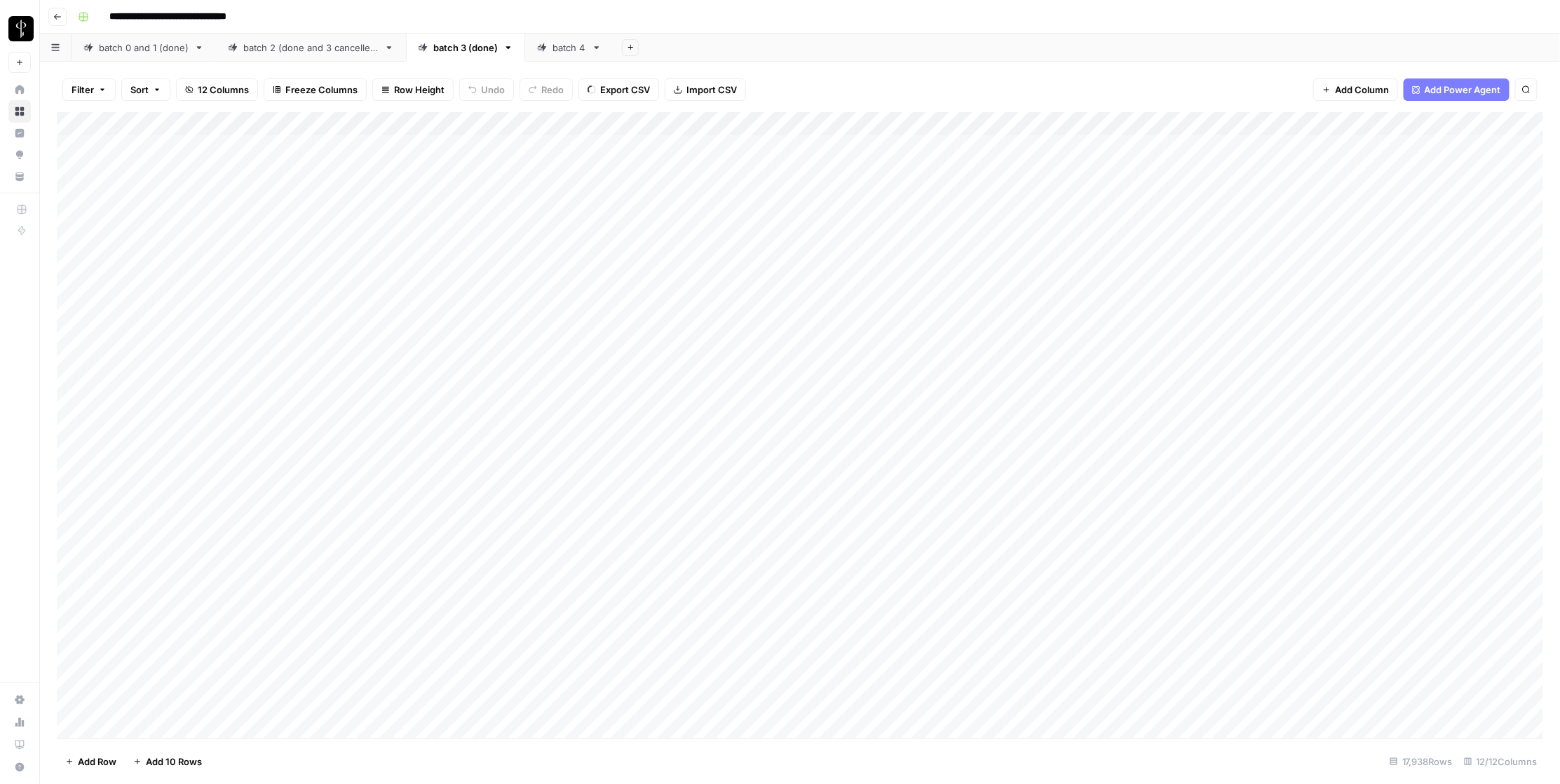
click at [565, 47] on div "batch 4" at bounding box center [569, 47] width 34 height 14
click at [622, 85] on span "Export CSV" at bounding box center [625, 89] width 50 height 14
click at [145, 51] on div "batch 0 and 1 (done)" at bounding box center [144, 47] width 90 height 14
click at [600, 86] on span "Export CSV" at bounding box center [625, 89] width 50 height 14
click at [261, 47] on div "batch 2 (done and 3 cancelled)" at bounding box center [311, 47] width 136 height 14
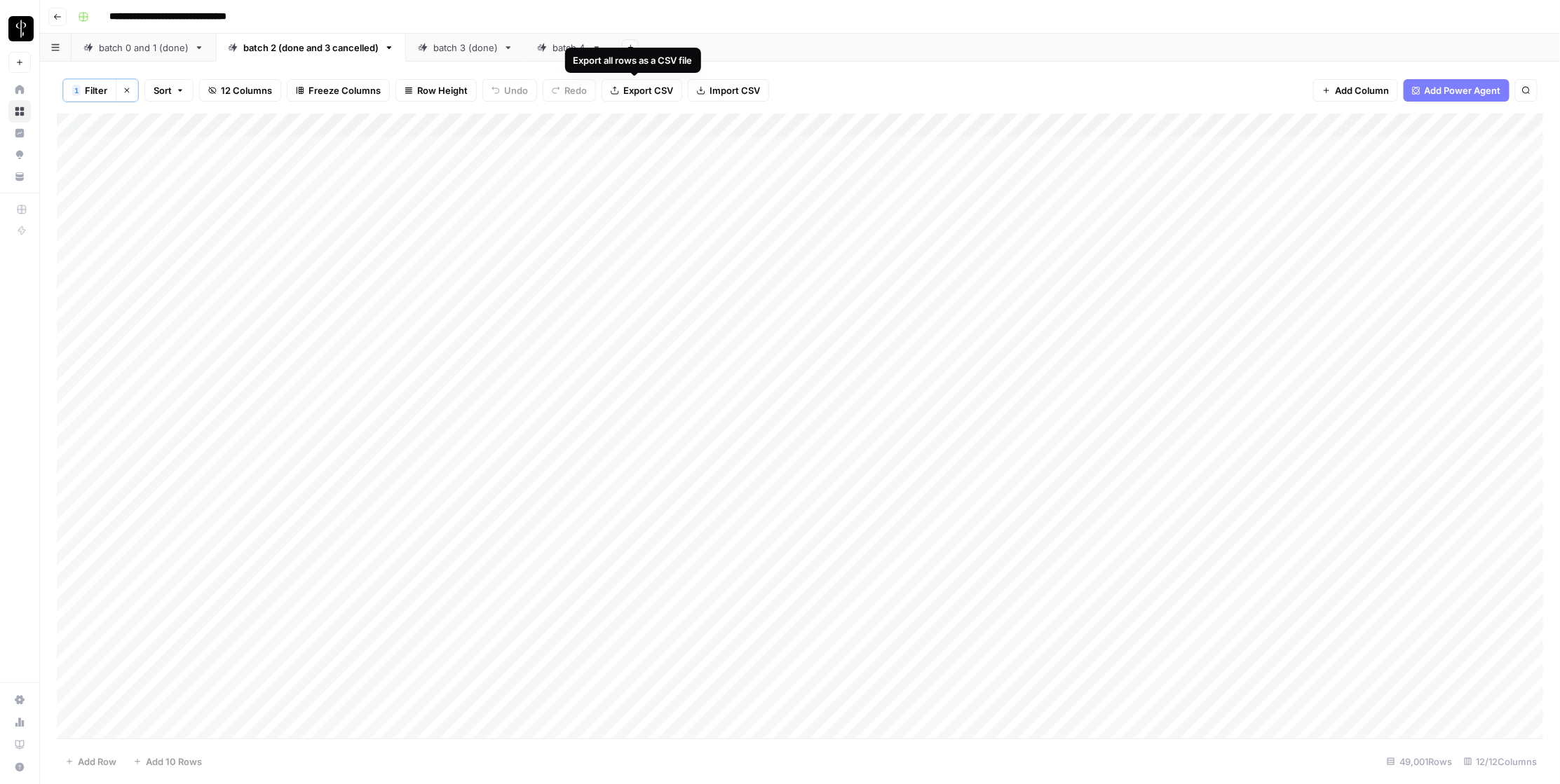
click at [662, 91] on span "Export CSV" at bounding box center [648, 90] width 50 height 14
click at [441, 49] on div "batch 3 (done)" at bounding box center [465, 47] width 64 height 14
click at [630, 95] on span "Export CSV" at bounding box center [625, 89] width 50 height 14
click at [552, 43] on div "batch 4" at bounding box center [569, 47] width 34 height 14
click at [628, 86] on span "Export CSV" at bounding box center [625, 89] width 50 height 14
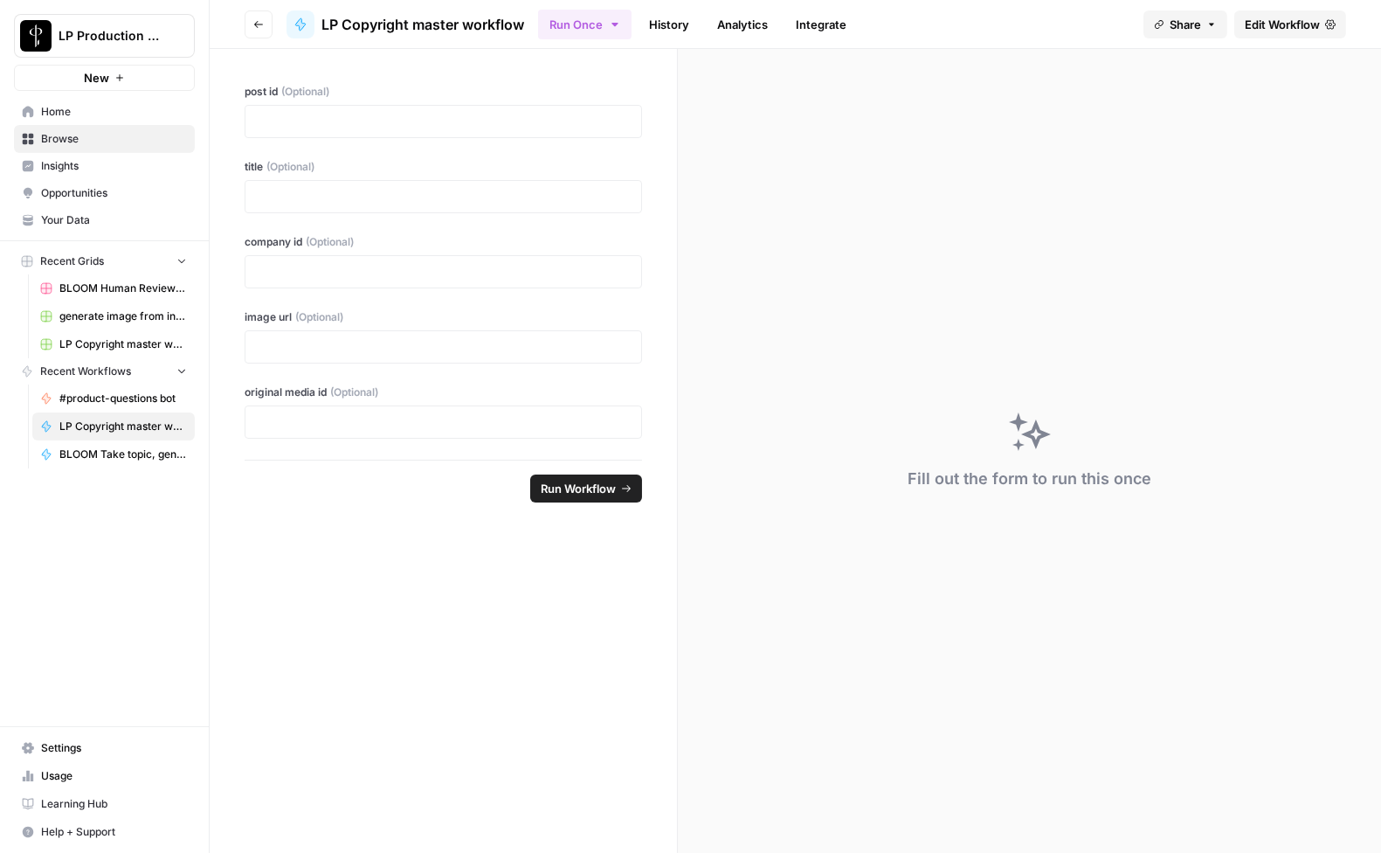
click at [727, 59] on div "Fill out the form to run this once" at bounding box center [1029, 451] width 703 height 804
click at [605, 26] on button "Run Once" at bounding box center [584, 25] width 93 height 30
click at [1200, 20] on button "Share" at bounding box center [1185, 24] width 84 height 28
click at [1321, 24] on link "Edit Workflow" at bounding box center [1290, 24] width 112 height 28
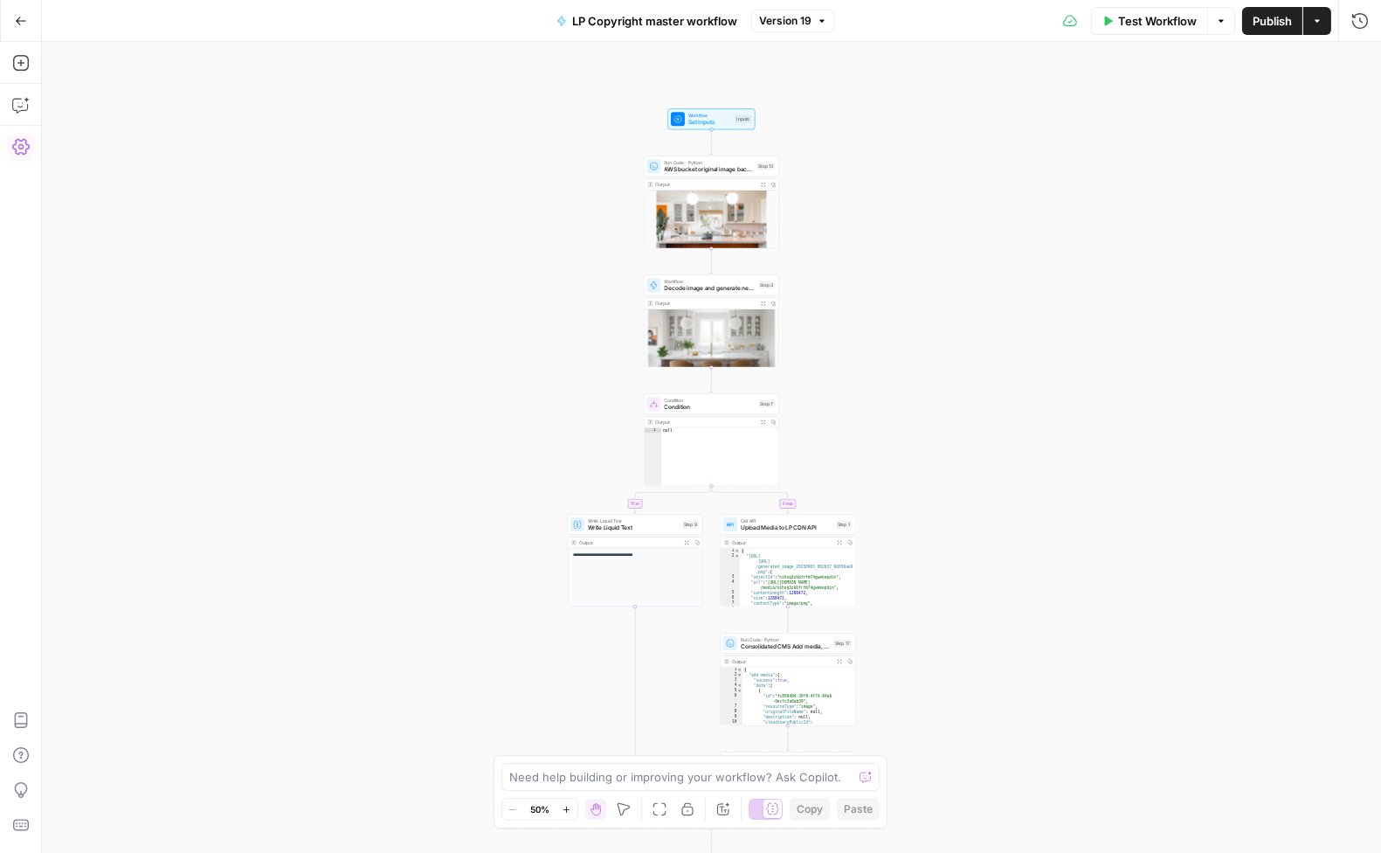
click at [789, 23] on span "Version 19" at bounding box center [785, 21] width 52 height 16
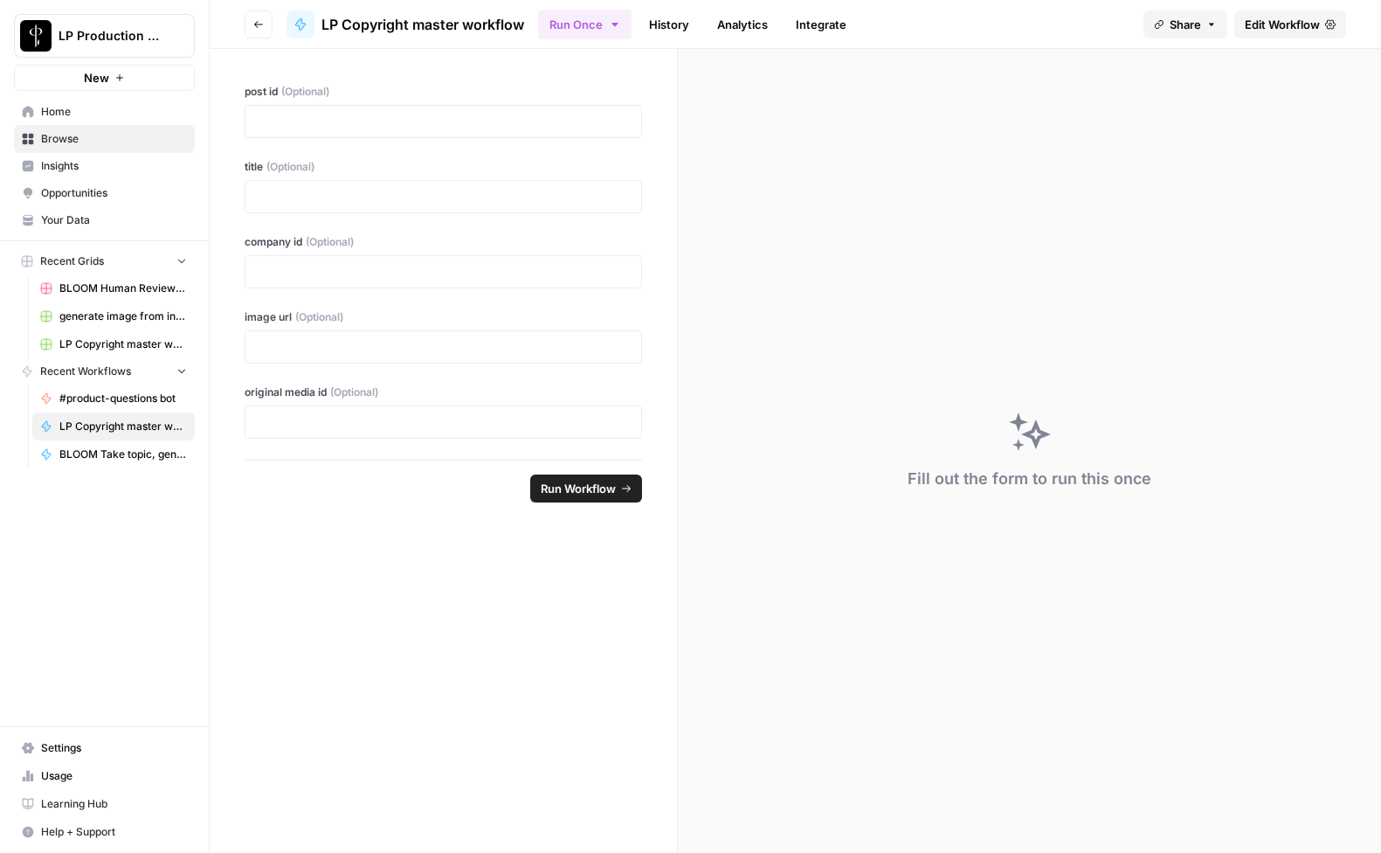
click at [73, 105] on span "Home" at bounding box center [114, 112] width 146 height 16
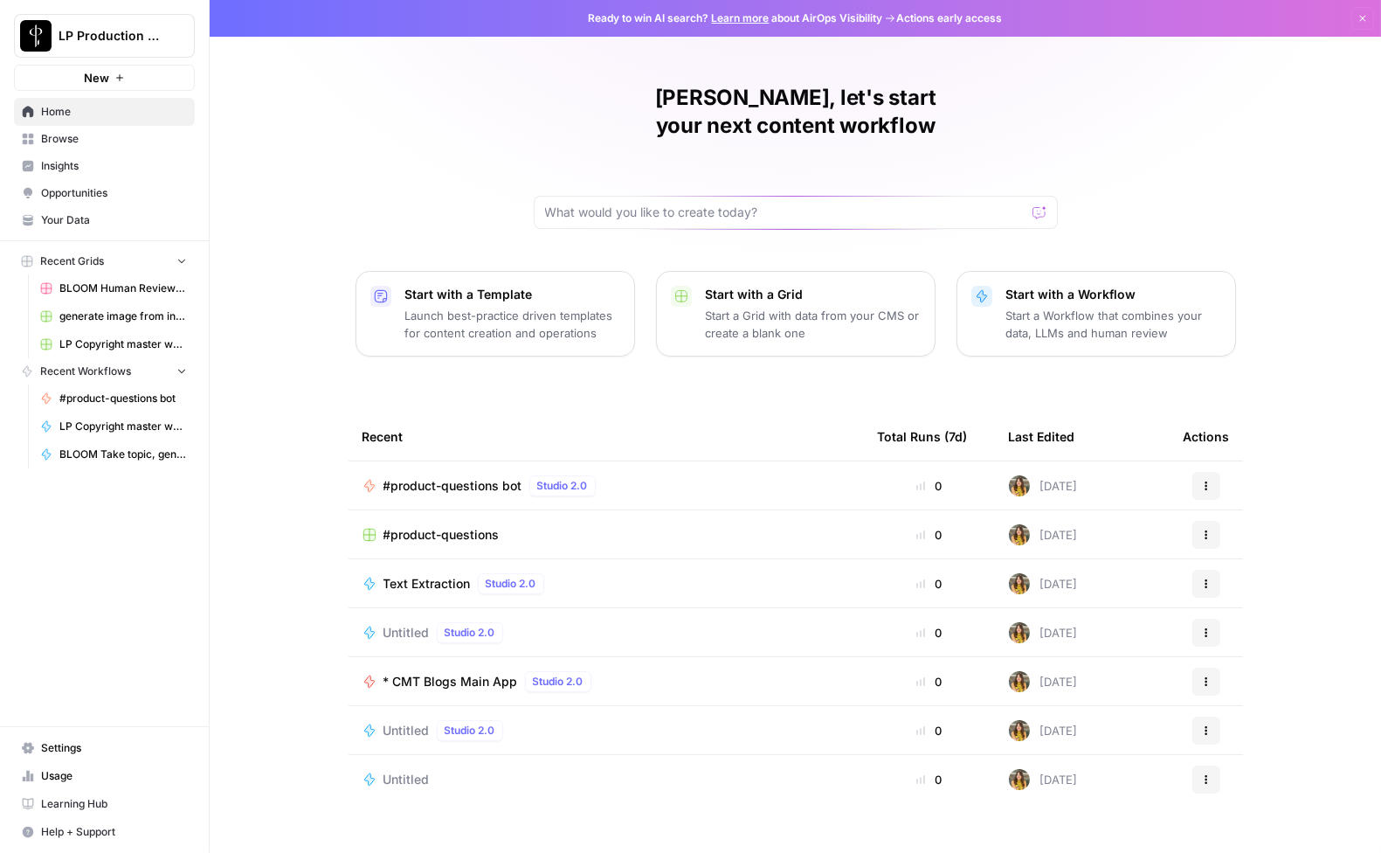
click at [120, 309] on span "generate image from input image (copyright tests) duplicate Grid" at bounding box center [123, 316] width 128 height 16
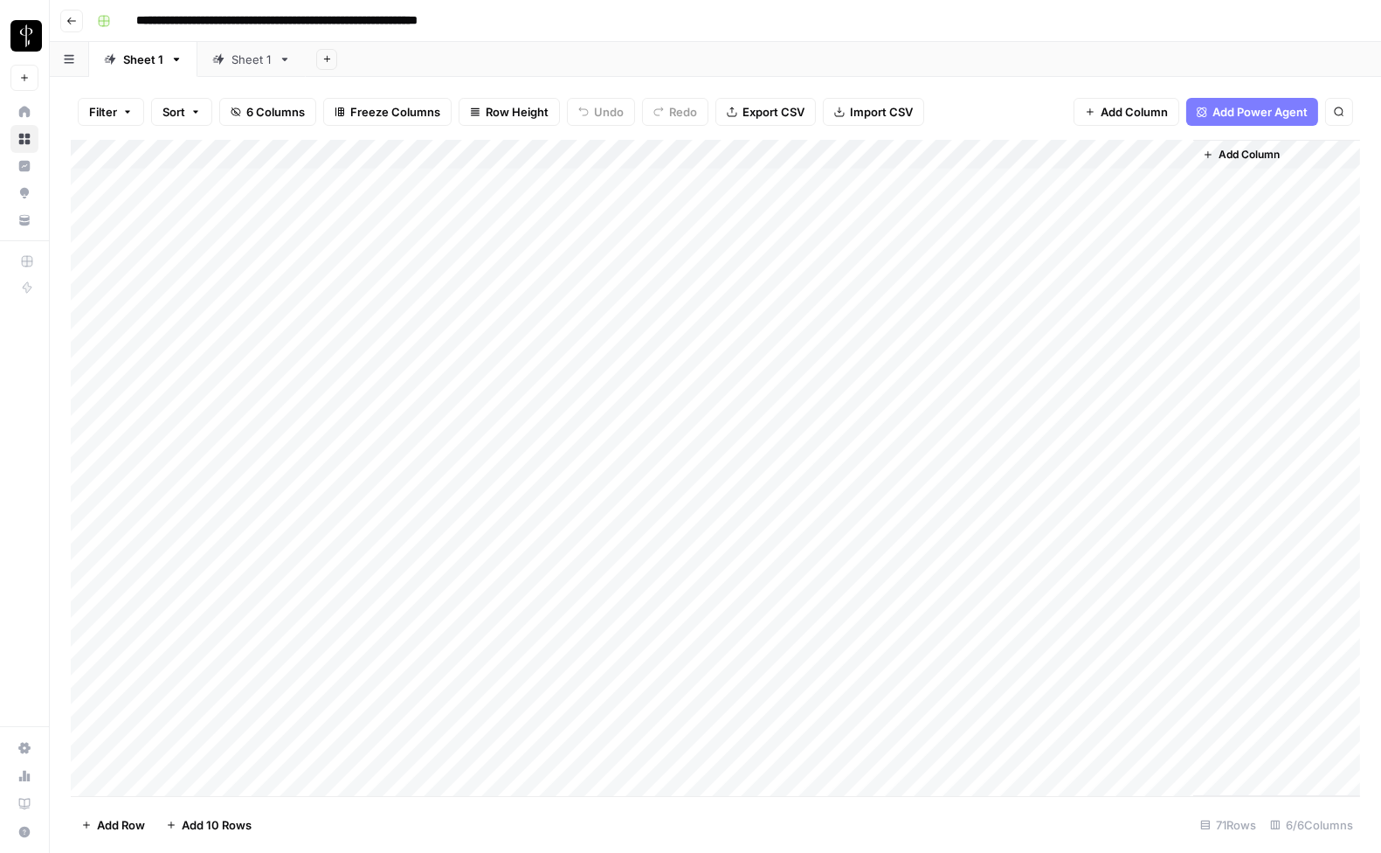
click at [280, 413] on div "Add Column" at bounding box center [715, 468] width 1289 height 657
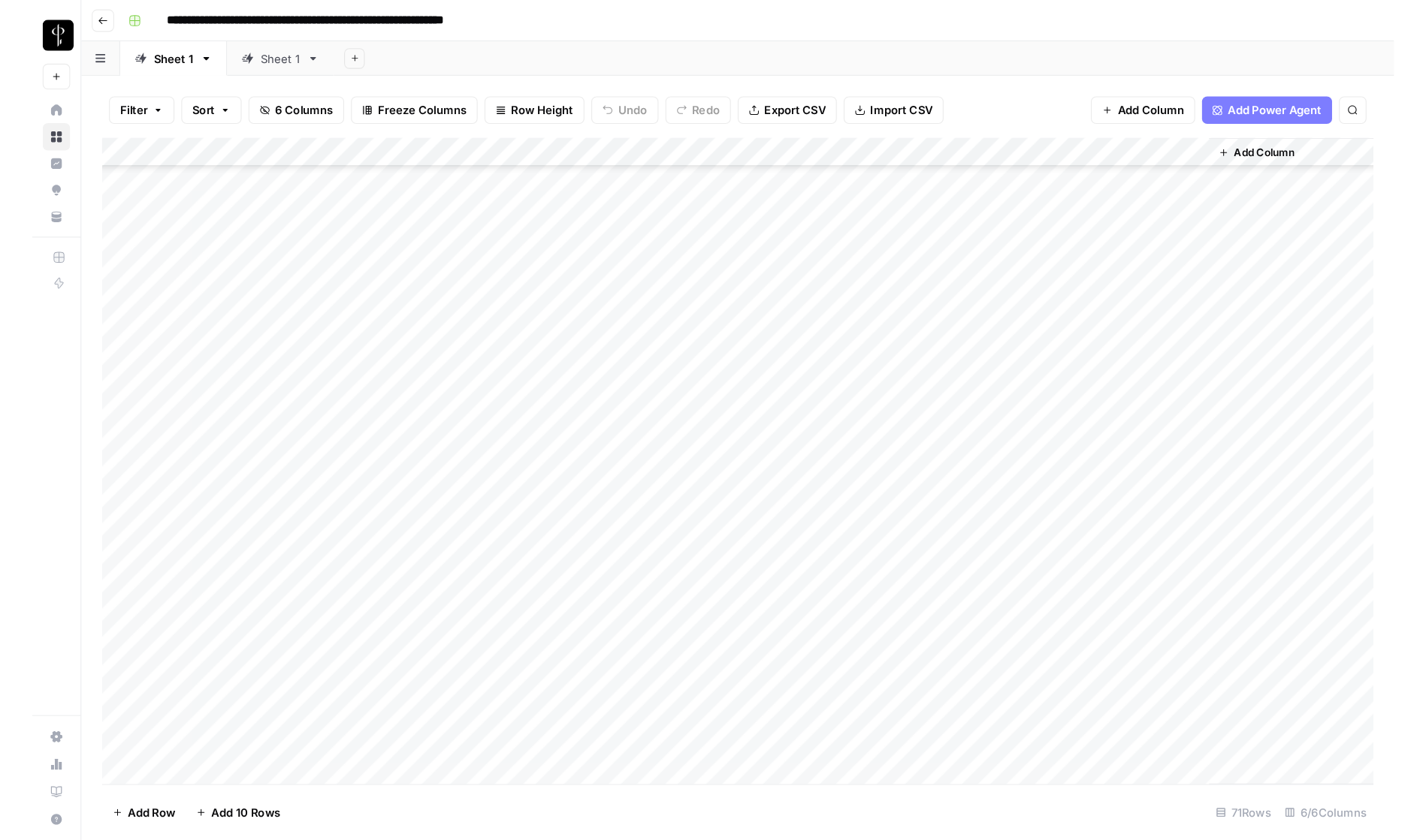
scroll to position [1297, 0]
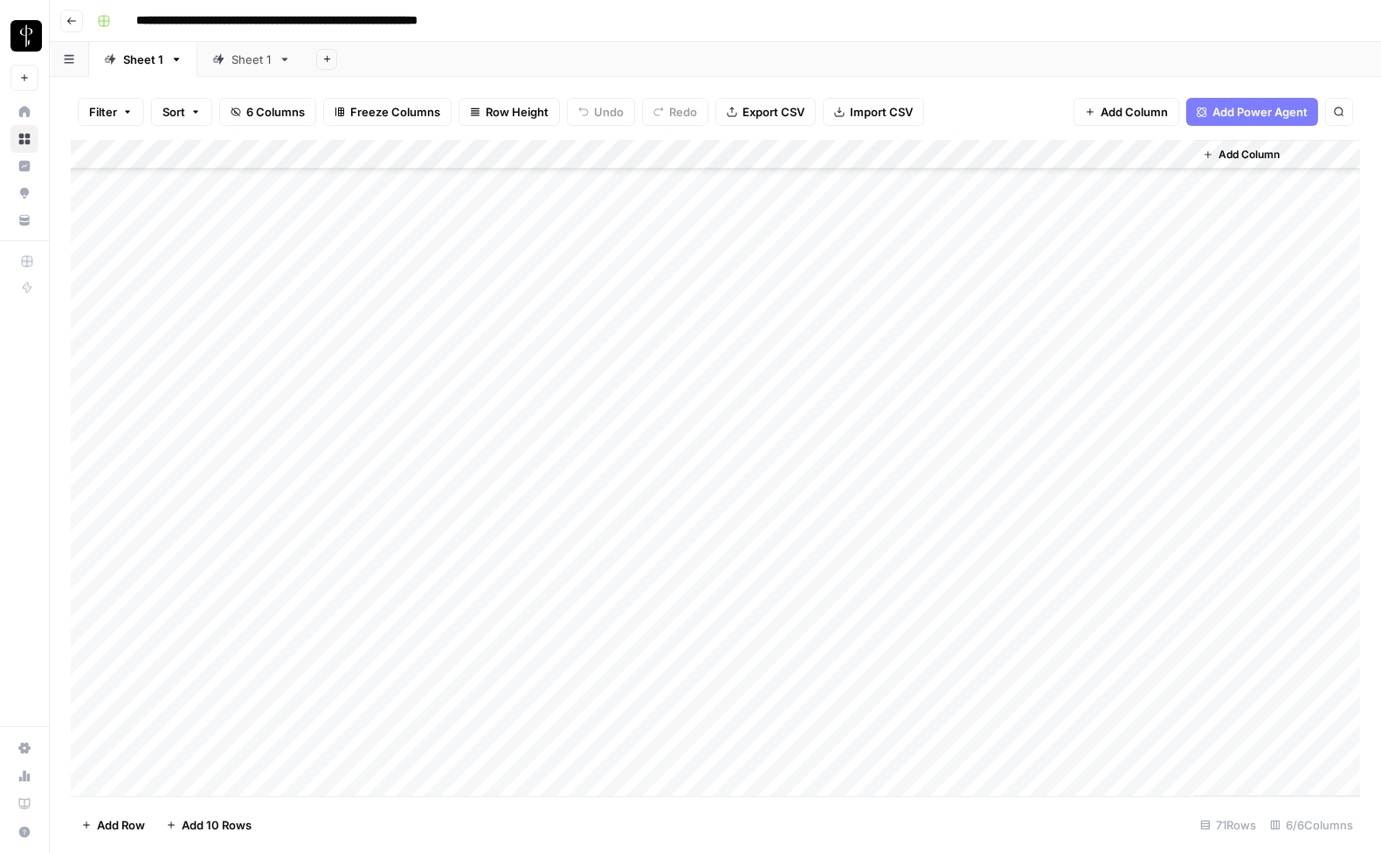
click at [68, 21] on icon "button" at bounding box center [71, 20] width 9 height 7
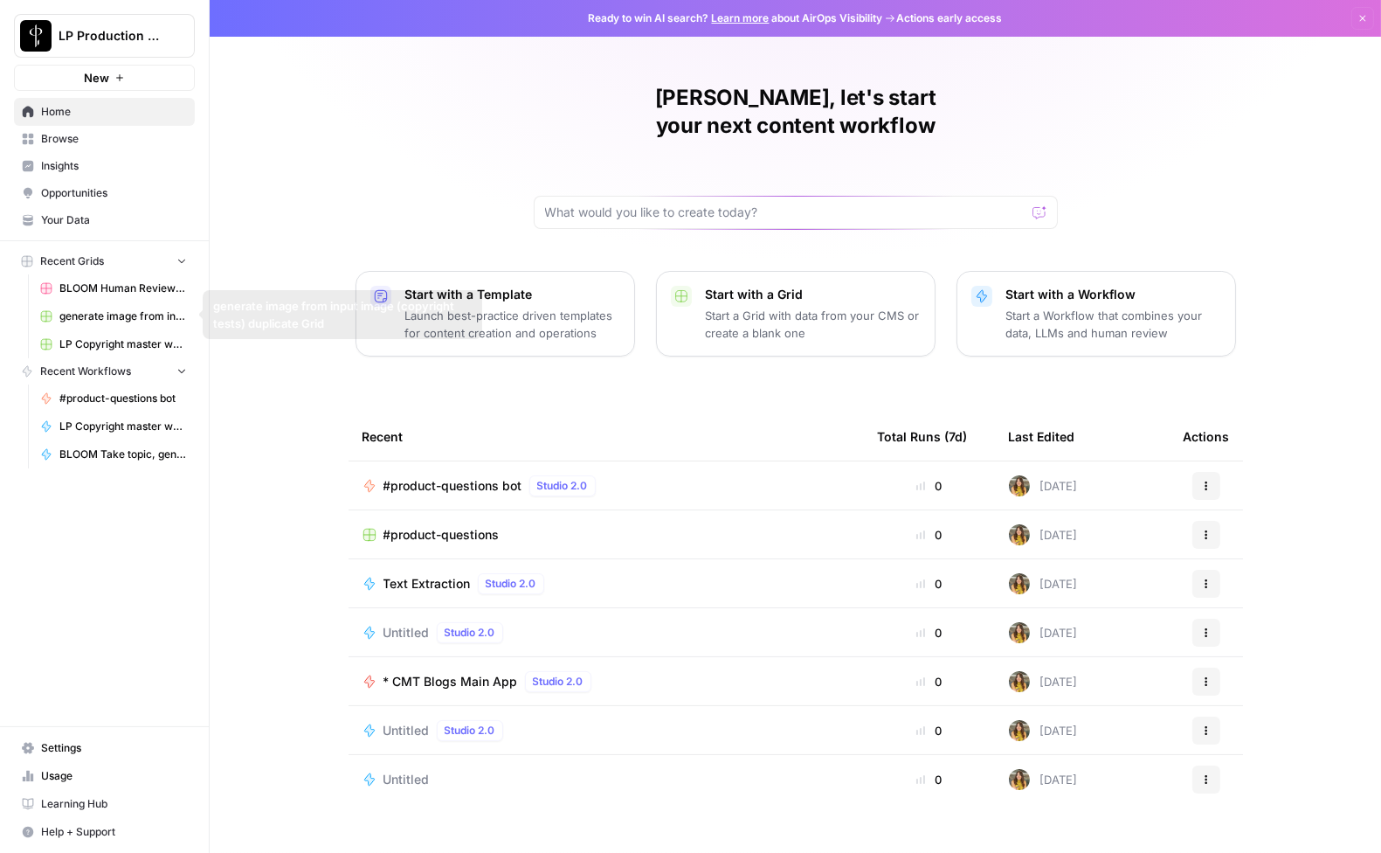
click at [86, 263] on span "Recent Grids" at bounding box center [72, 261] width 64 height 16
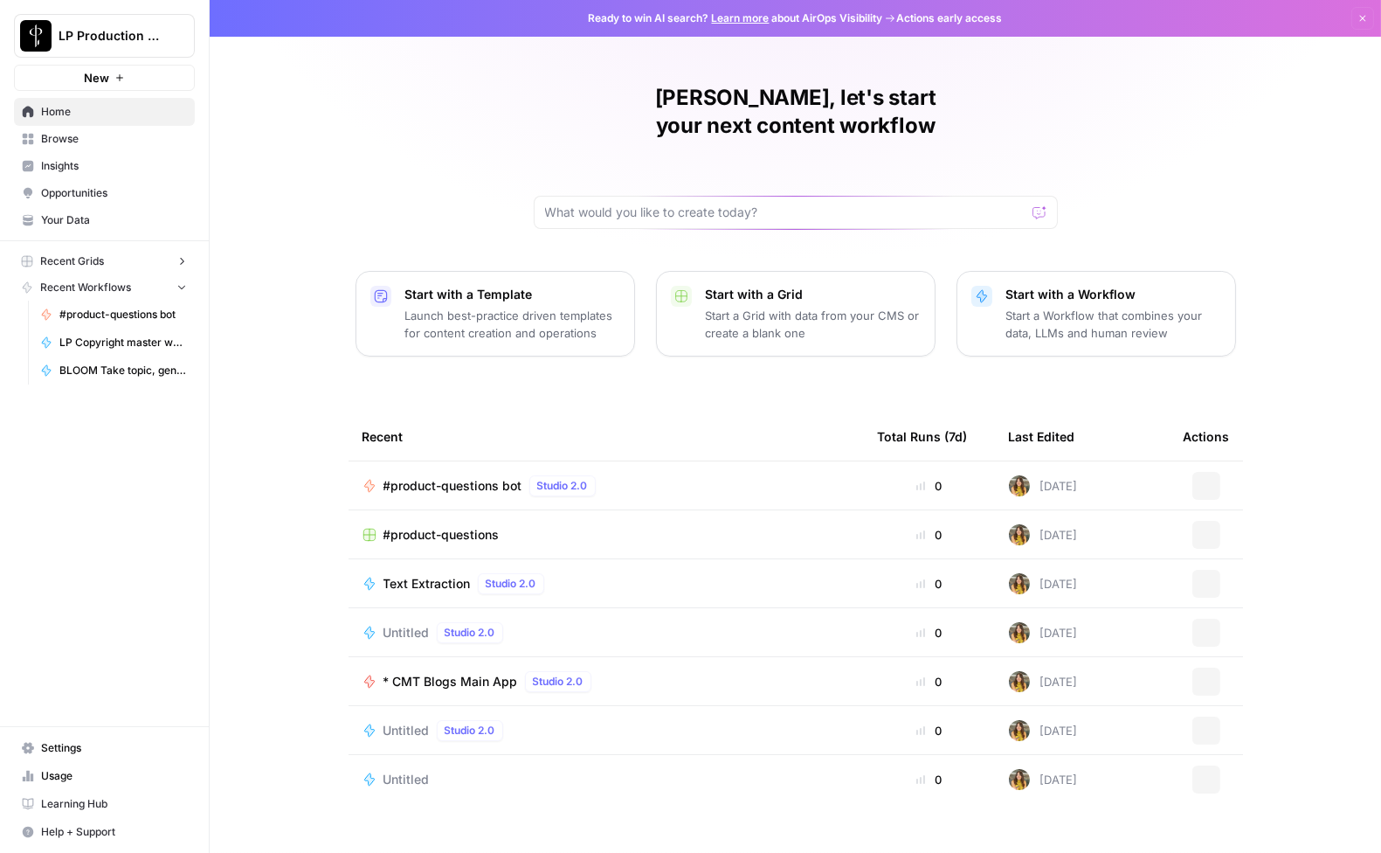
click at [86, 263] on span "Recent Grids" at bounding box center [72, 261] width 64 height 16
click at [114, 314] on span "generate image from input image (copyright tests) duplicate Grid" at bounding box center [123, 316] width 128 height 16
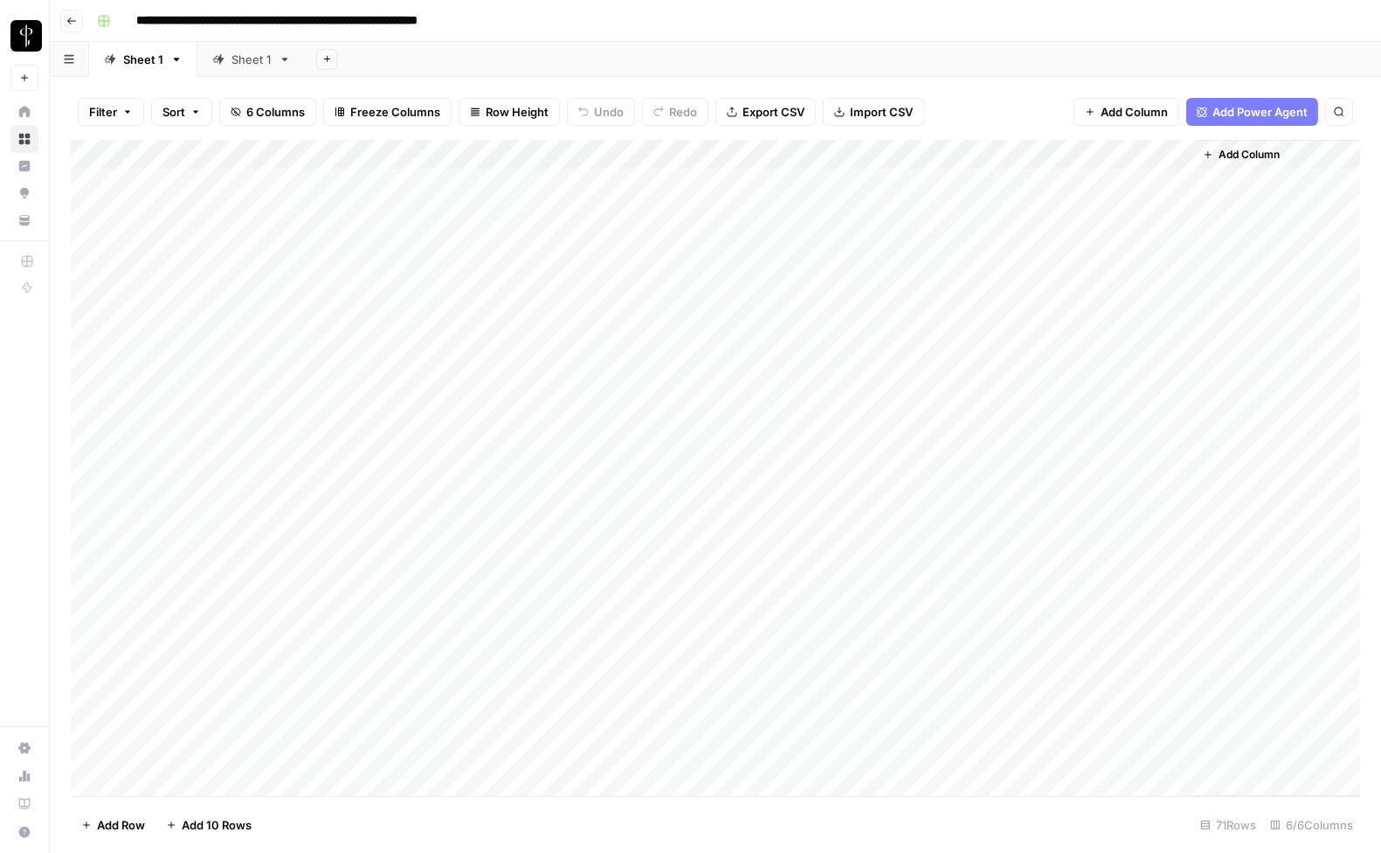
click at [221, 183] on div "Add Column" at bounding box center [715, 468] width 1289 height 657
click at [107, 19] on rect "button" at bounding box center [104, 21] width 10 height 10
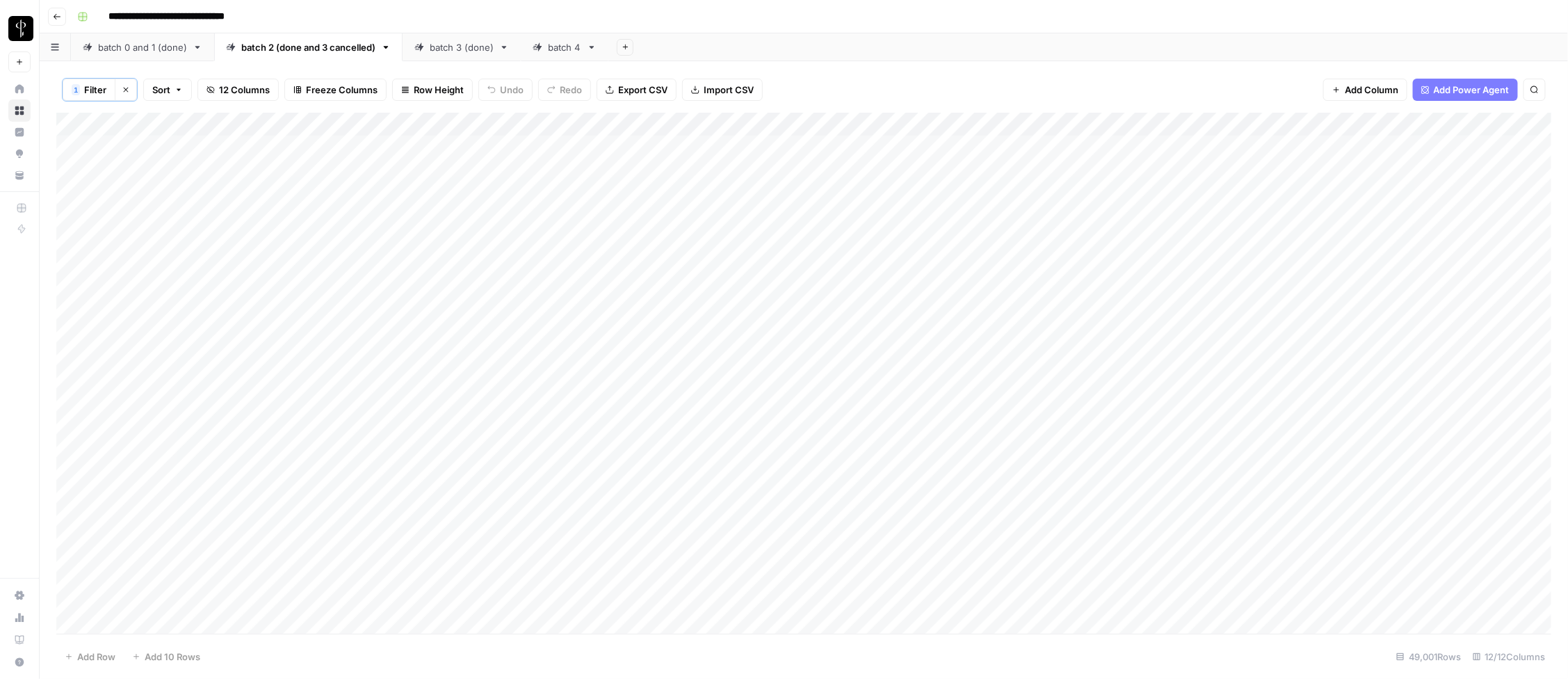
click at [166, 53] on div "batch 0 and 1 (done)" at bounding box center [142, 47] width 89 height 14
drag, startPoint x: 306, startPoint y: 123, endPoint x: 179, endPoint y: 125, distance: 127.0
click at [179, 125] on div "Add Column" at bounding box center [804, 373] width 1496 height 523
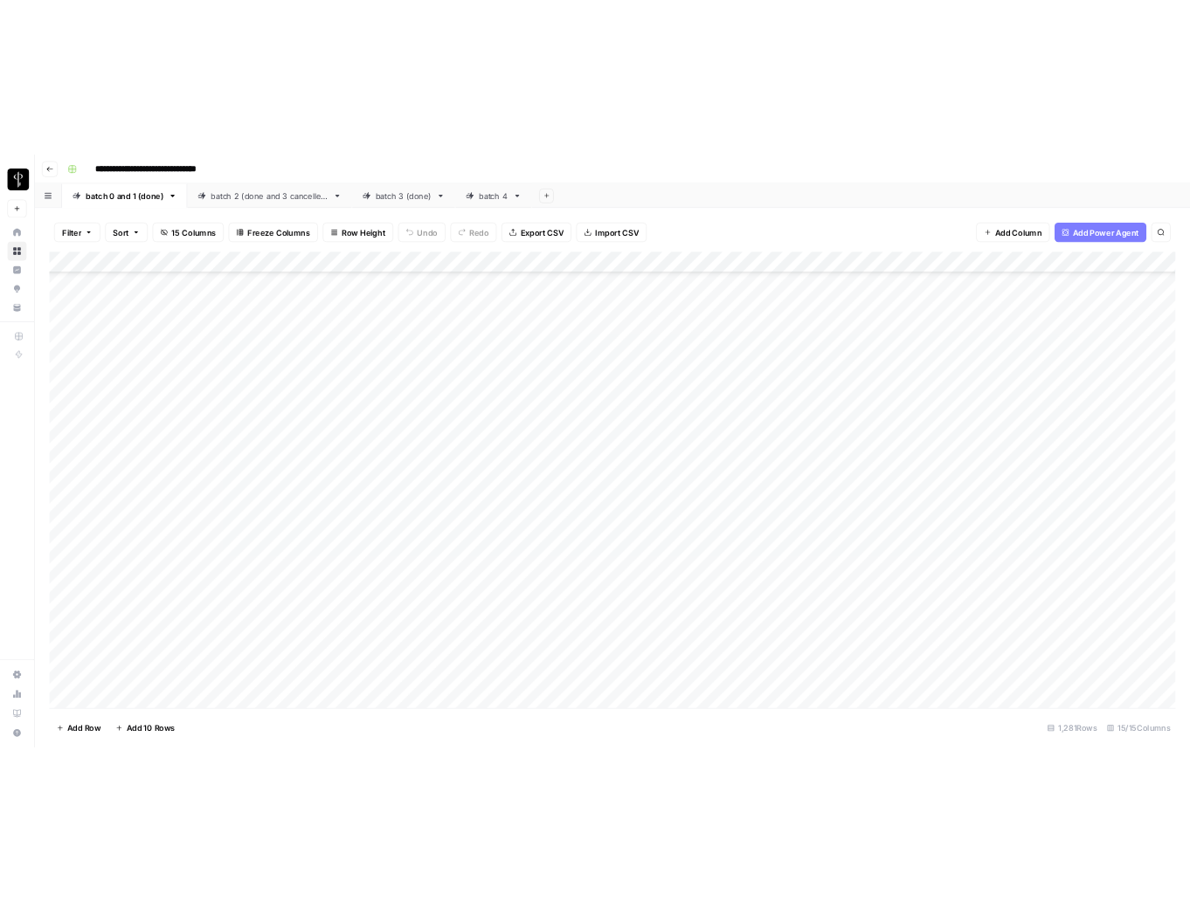
scroll to position [1539, 0]
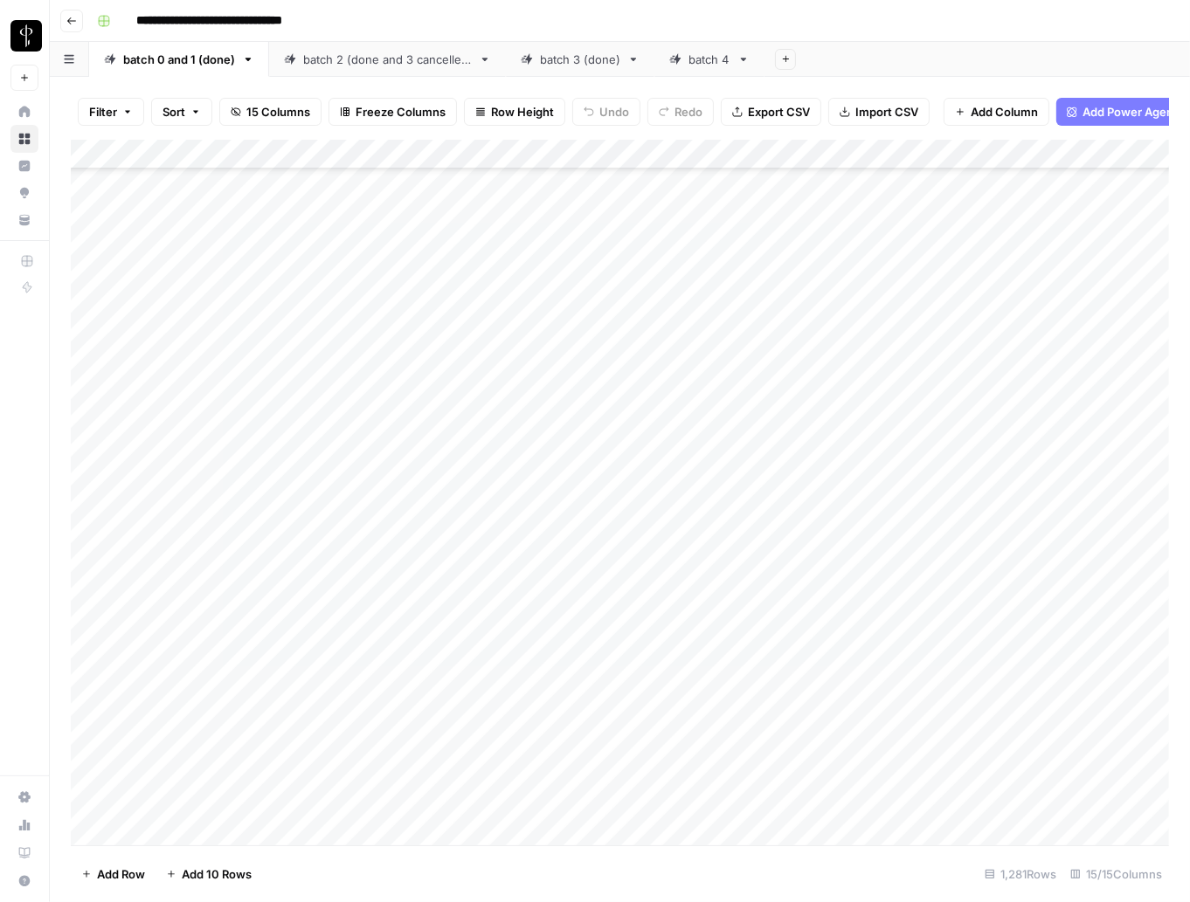
click at [321, 385] on div "Add Column" at bounding box center [620, 493] width 1098 height 707
click at [702, 63] on div "batch 4" at bounding box center [709, 59] width 42 height 17
click at [172, 180] on div "Add Column" at bounding box center [620, 493] width 1098 height 707
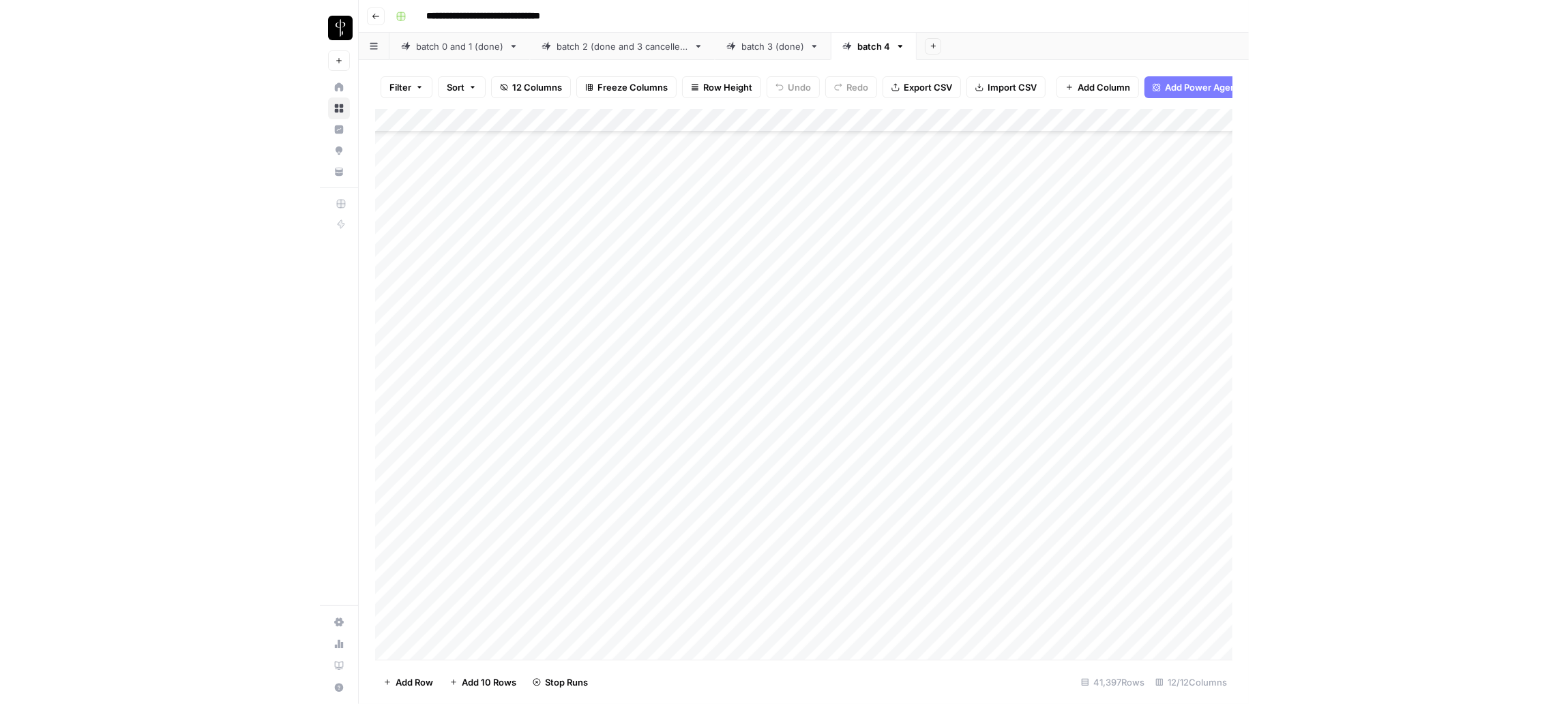
scroll to position [958239, 0]
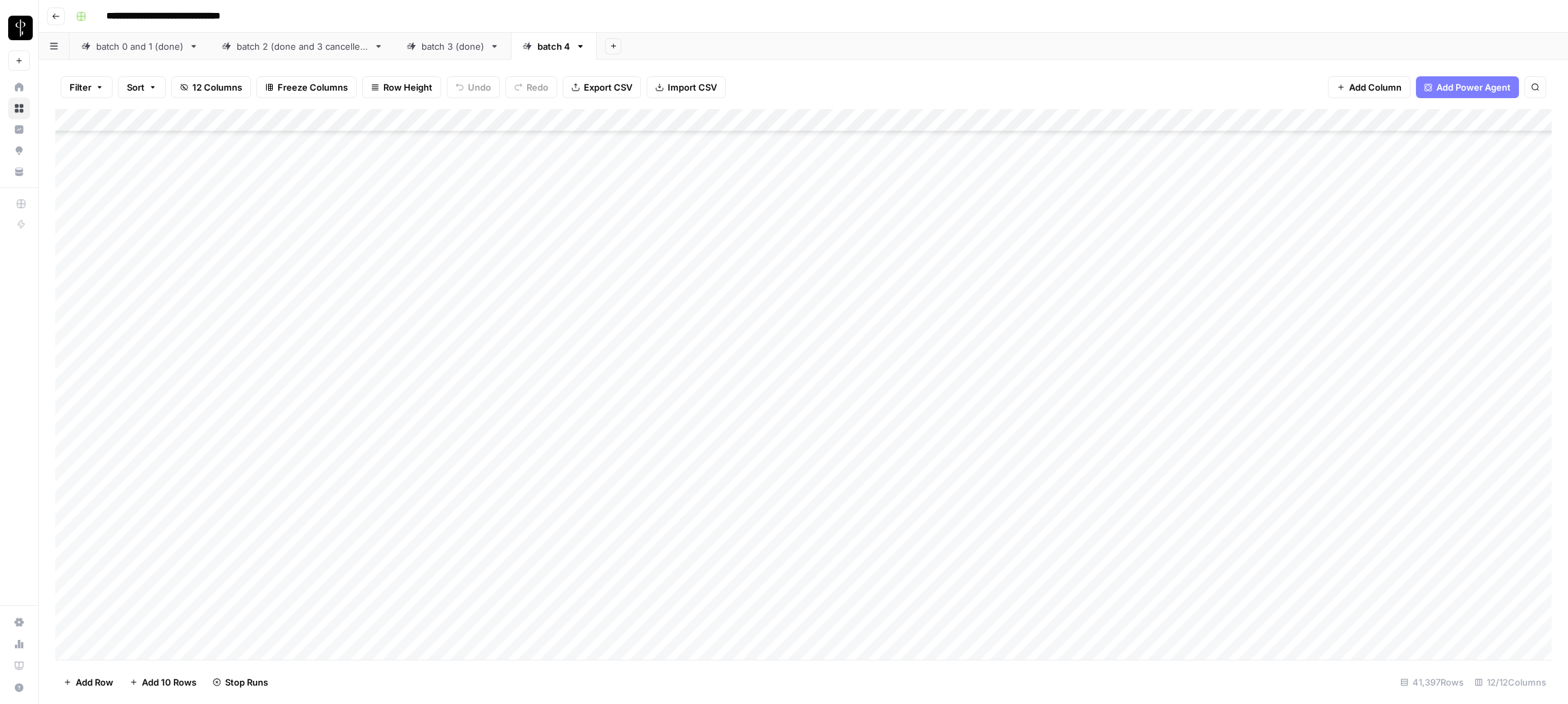
click at [1064, 212] on div "Add Column" at bounding box center [804, 385] width 1496 height 552
click at [963, 208] on div "Add Column" at bounding box center [804, 385] width 1496 height 552
click at [999, 379] on div "Add Column" at bounding box center [804, 385] width 1496 height 552
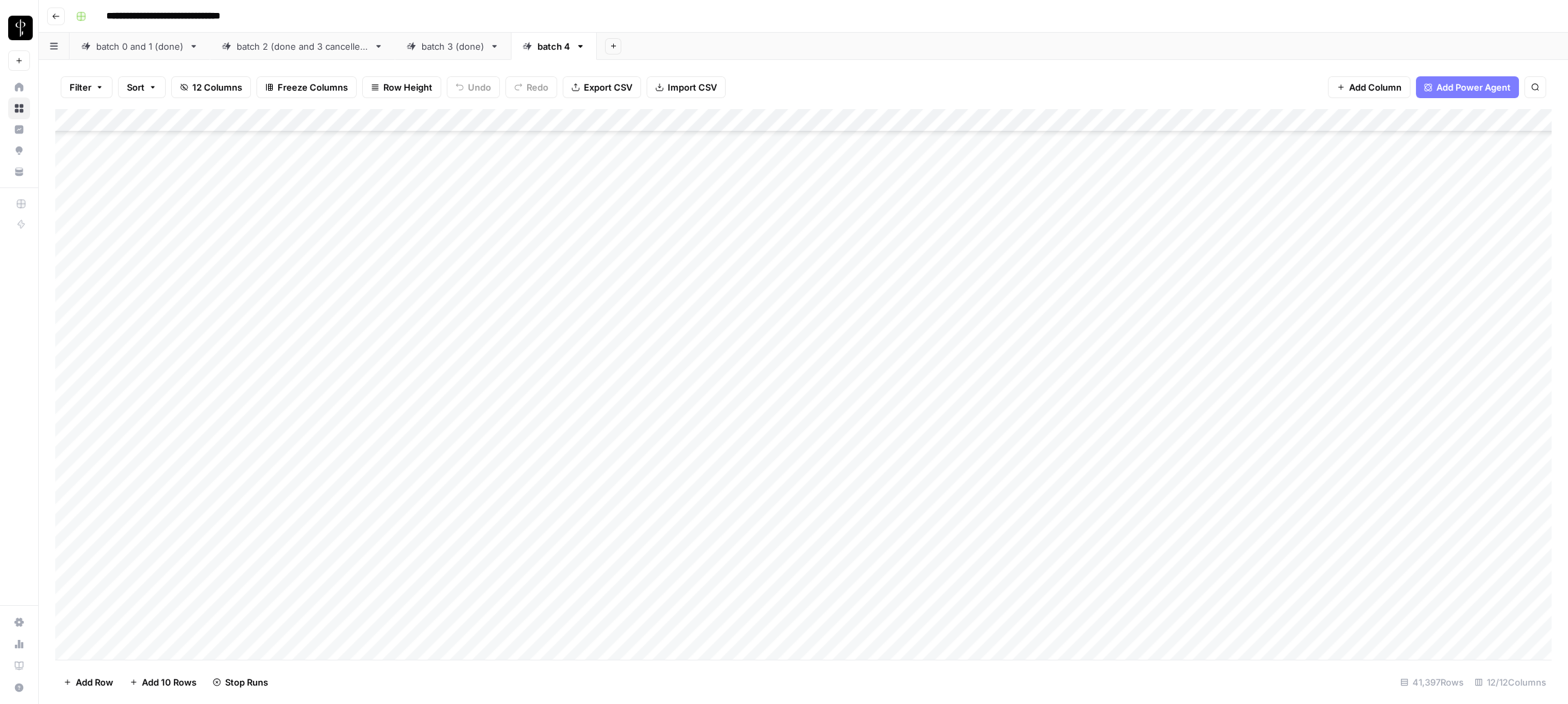
scroll to position [2203, 0]
click at [1078, 121] on div "Add Column" at bounding box center [804, 385] width 1496 height 552
click at [1078, 119] on div "Add Column" at bounding box center [804, 385] width 1496 height 552
click at [1078, 121] on div "Add Column" at bounding box center [804, 385] width 1496 height 552
click at [921, 181] on div "Add Column" at bounding box center [804, 385] width 1496 height 552
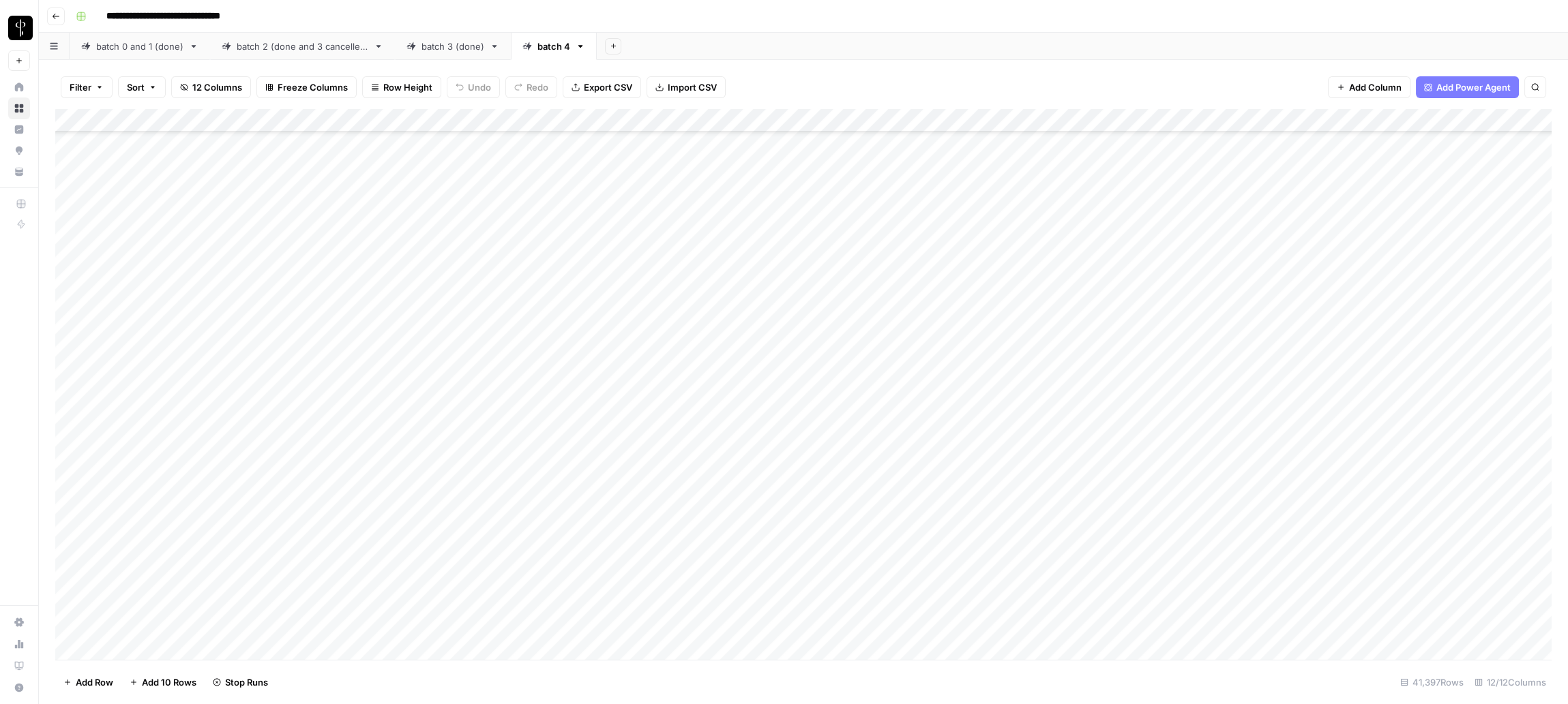
scroll to position [3704, 0]
click at [968, 221] on div "Add Column" at bounding box center [804, 385] width 1496 height 552
click at [900, 274] on div "Add Column" at bounding box center [804, 385] width 1496 height 552
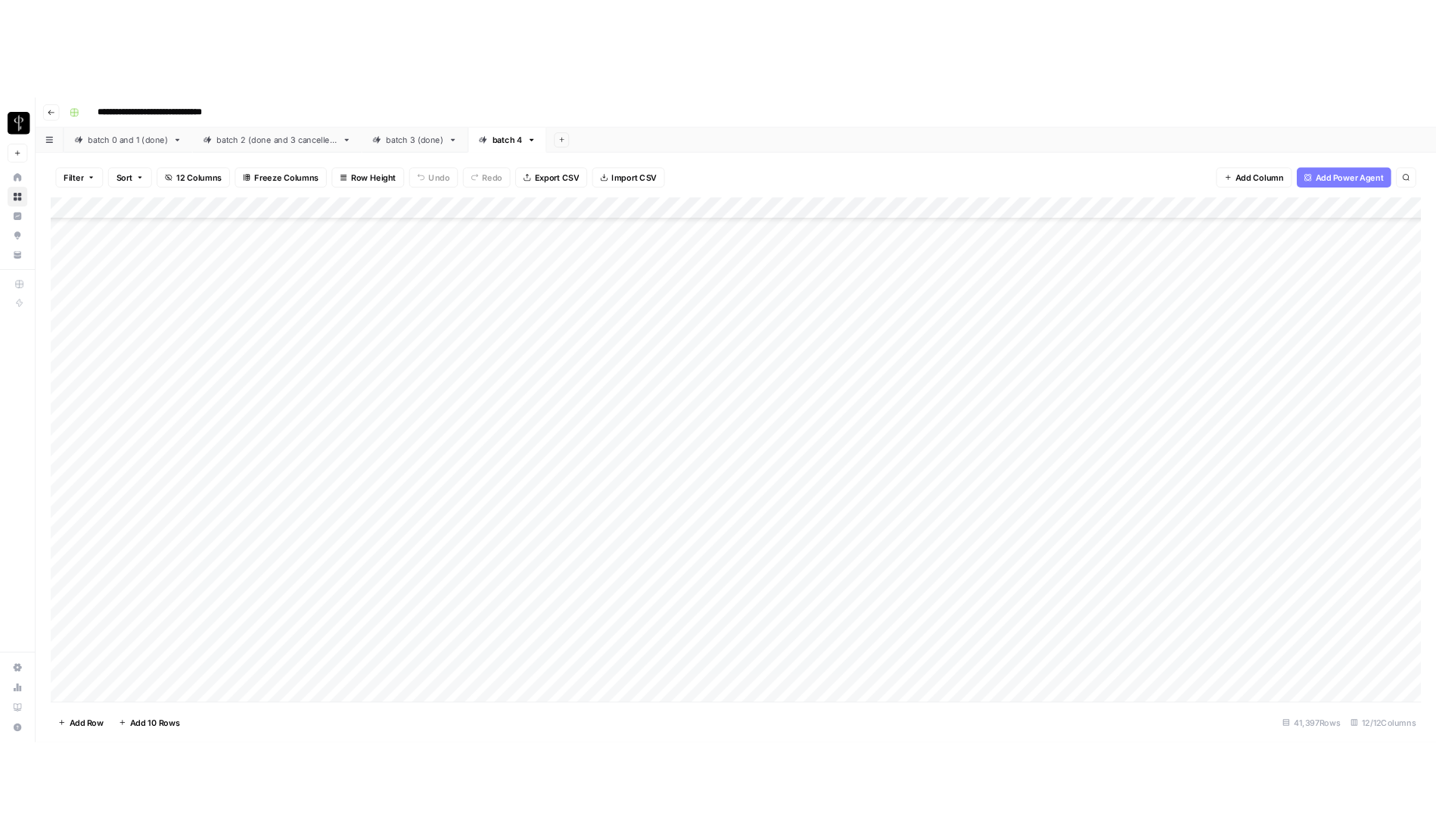
scroll to position [1062262, 0]
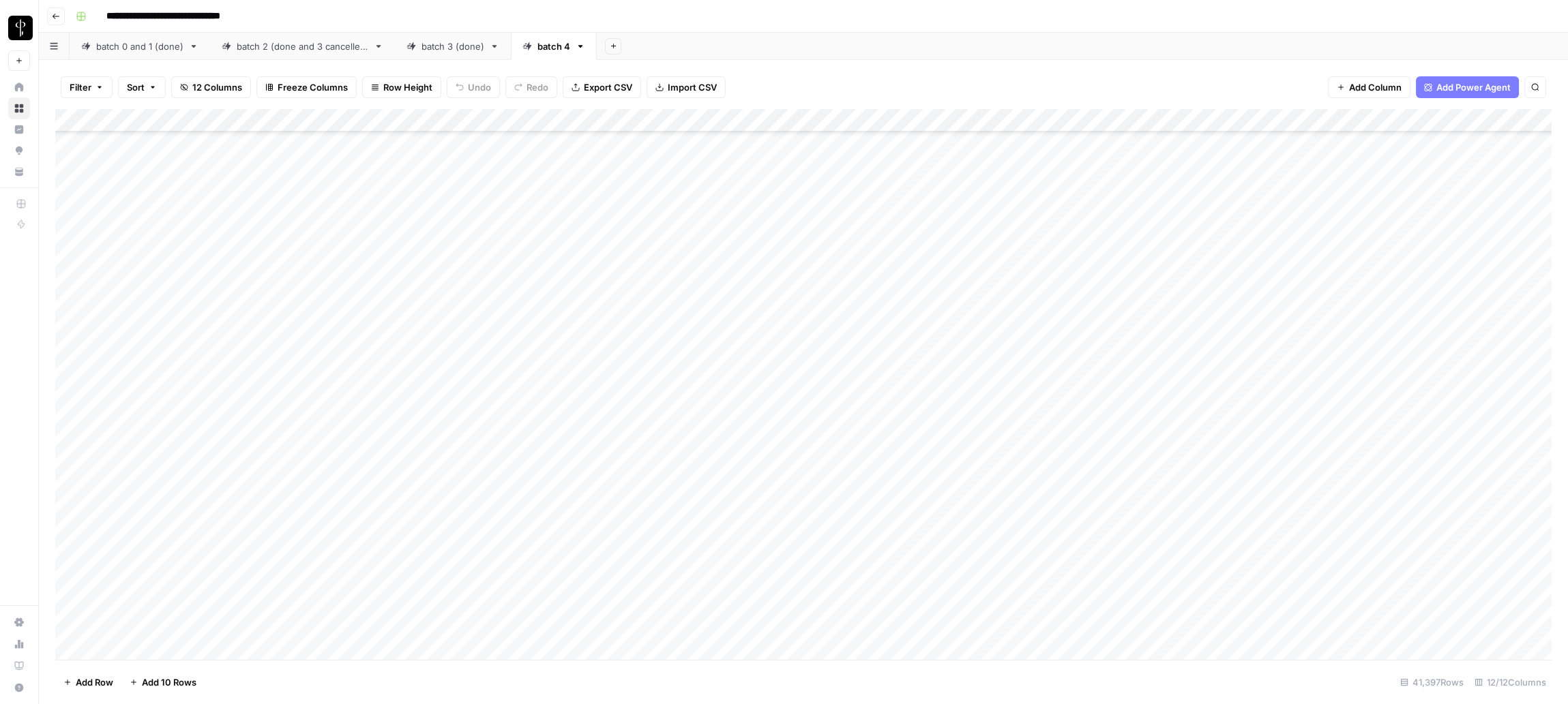
click at [1078, 123] on div "Add Column" at bounding box center [804, 385] width 1496 height 552
click at [1078, 251] on span "Edit Workflow" at bounding box center [1221, 254] width 119 height 13
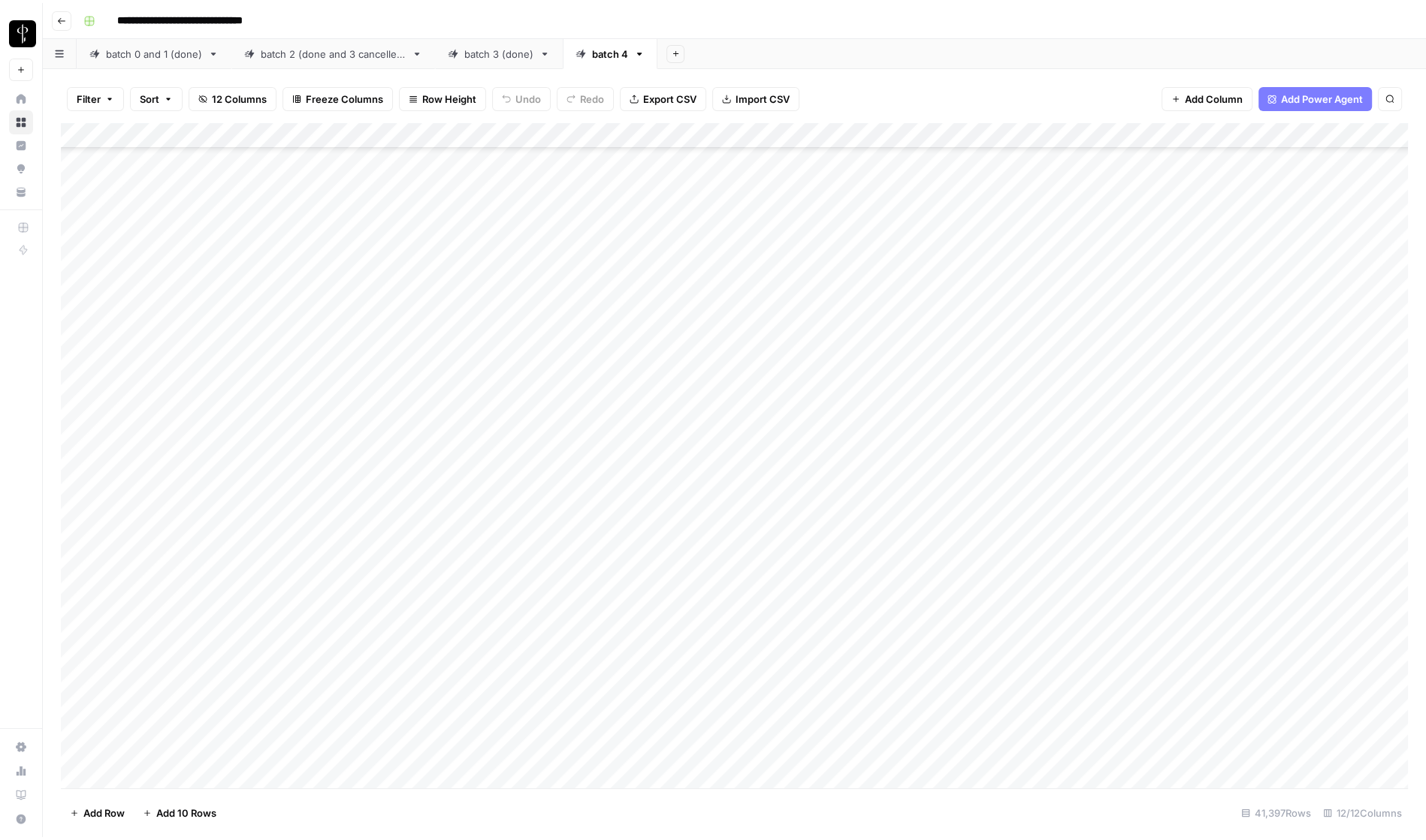
scroll to position [1053761, 0]
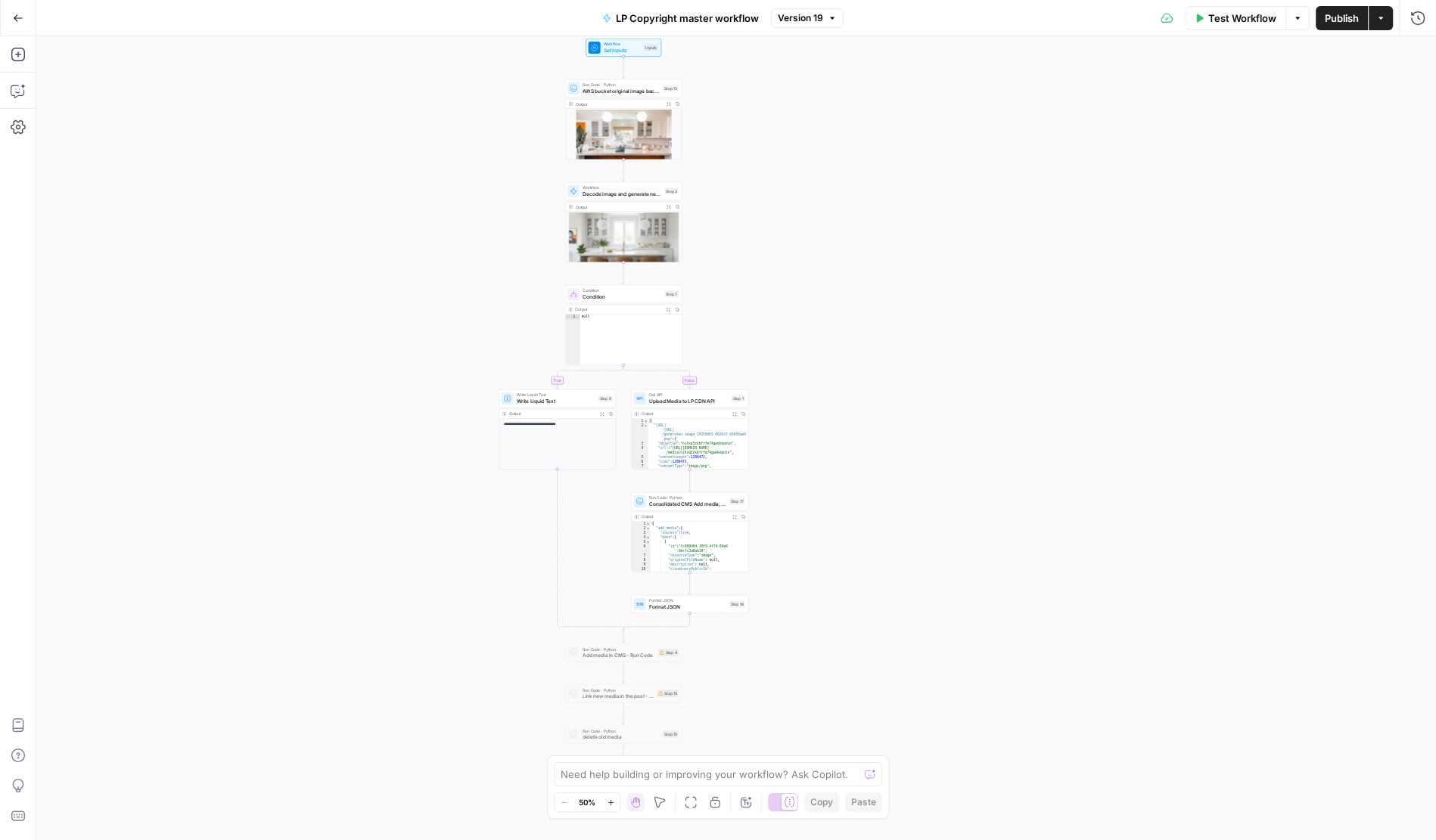
click at [413, 201] on div "**********" at bounding box center [736, 438] width 1400 height 804
